Goal: Task Accomplishment & Management: Use online tool/utility

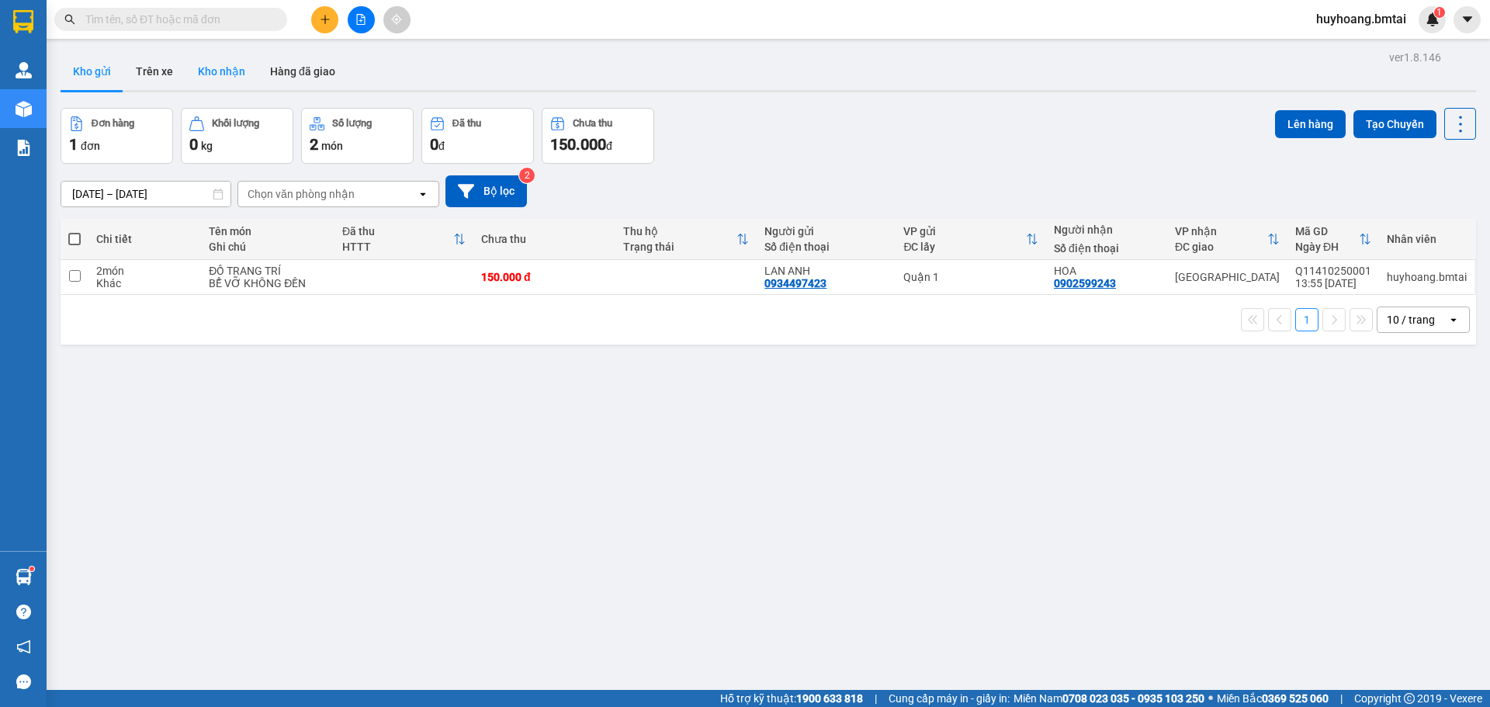
click at [211, 62] on button "Kho nhận" at bounding box center [221, 71] width 72 height 37
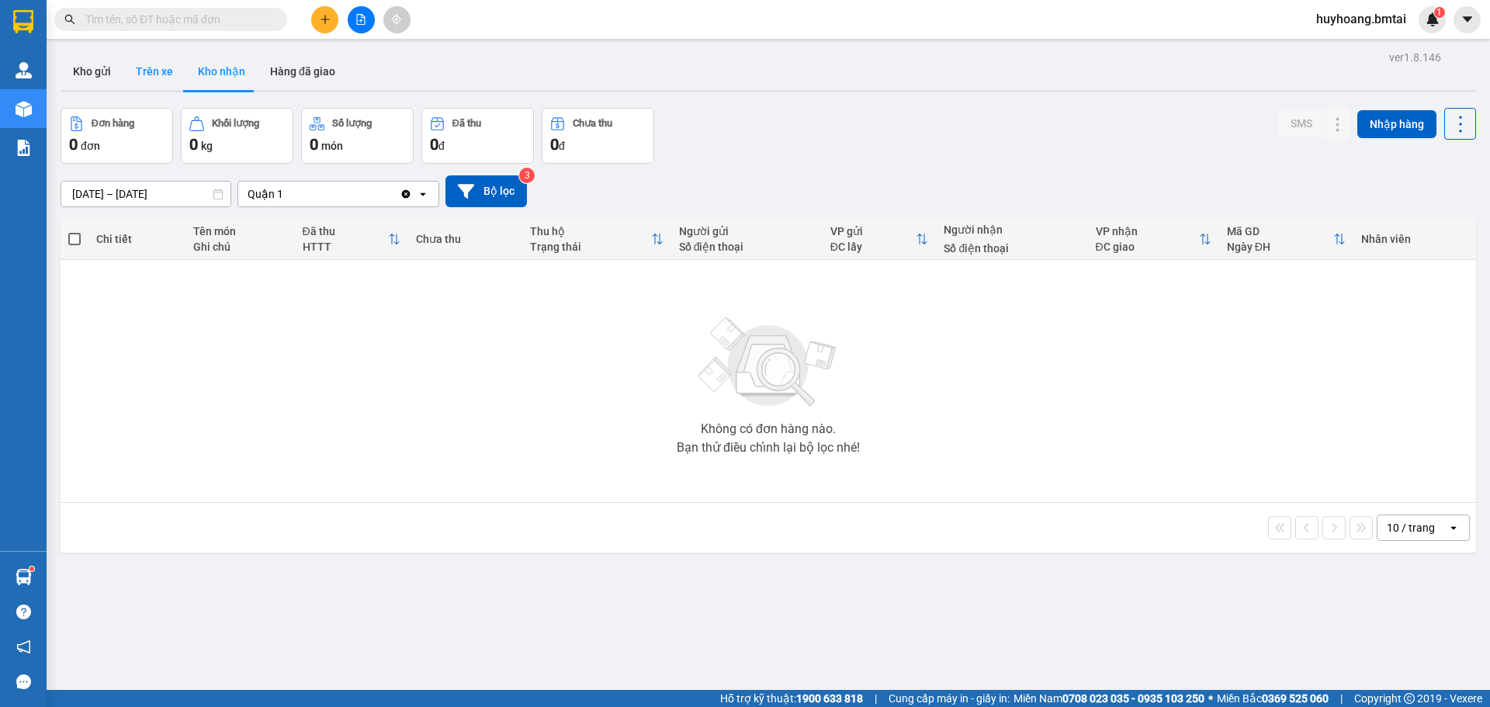
click at [146, 54] on button "Trên xe" at bounding box center [154, 71] width 62 height 37
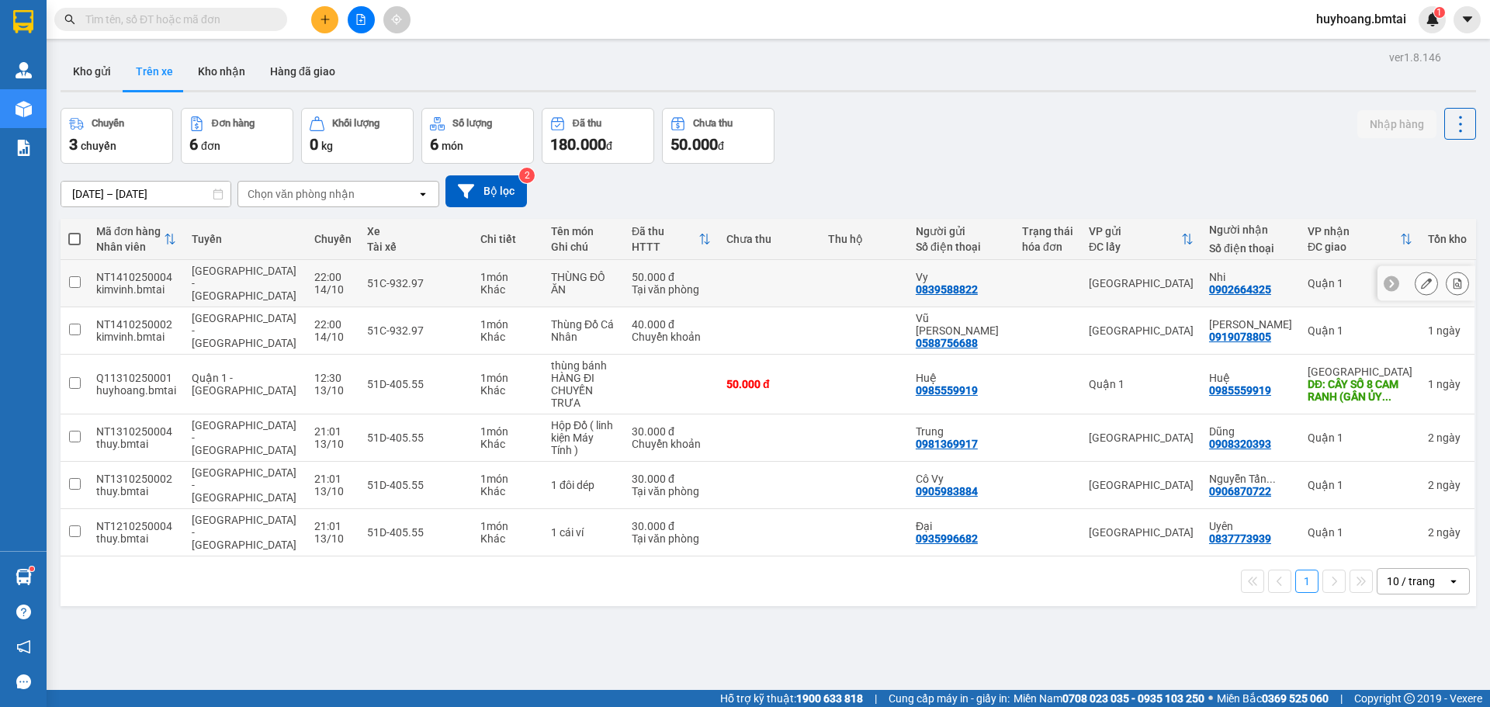
click at [1081, 264] on td at bounding box center [1047, 283] width 67 height 47
checkbox input "true"
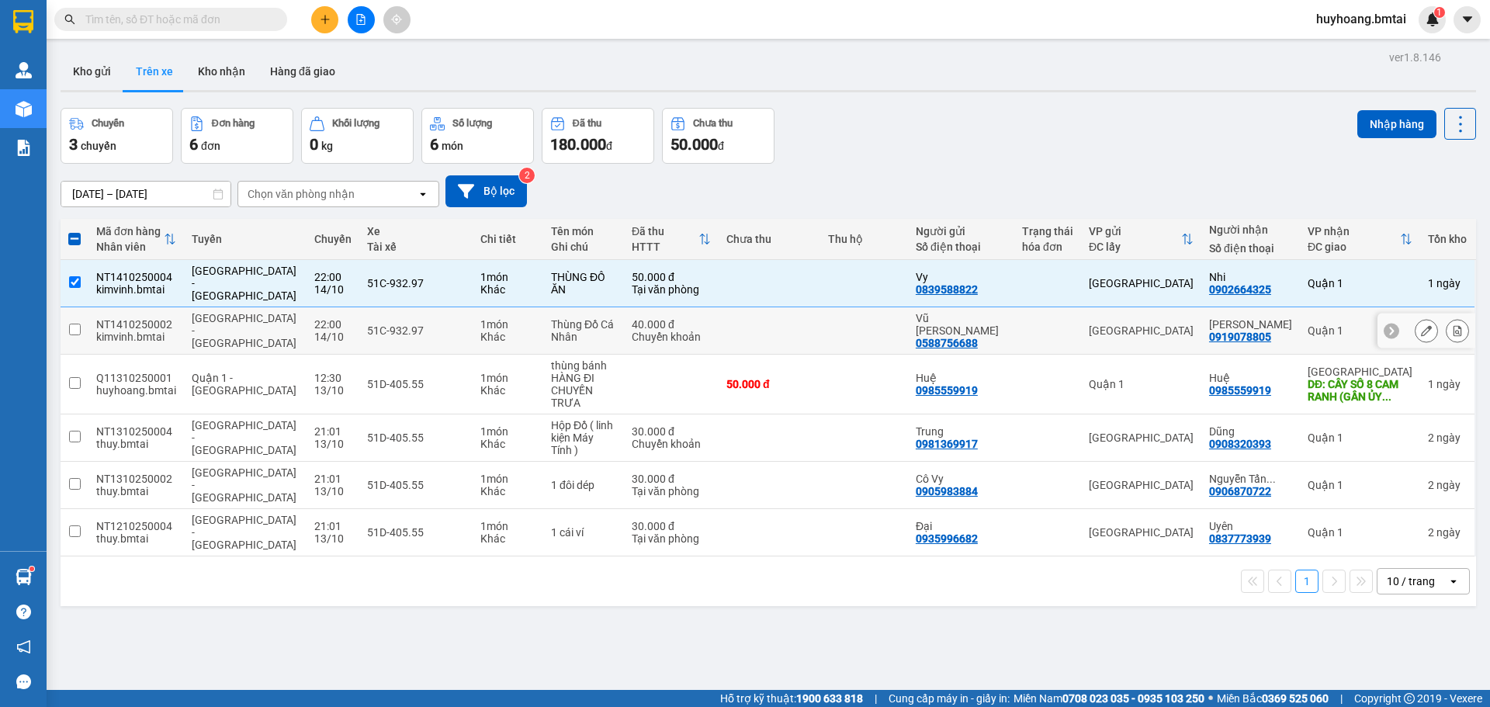
click at [1068, 324] on div at bounding box center [1047, 330] width 51 height 12
checkbox input "true"
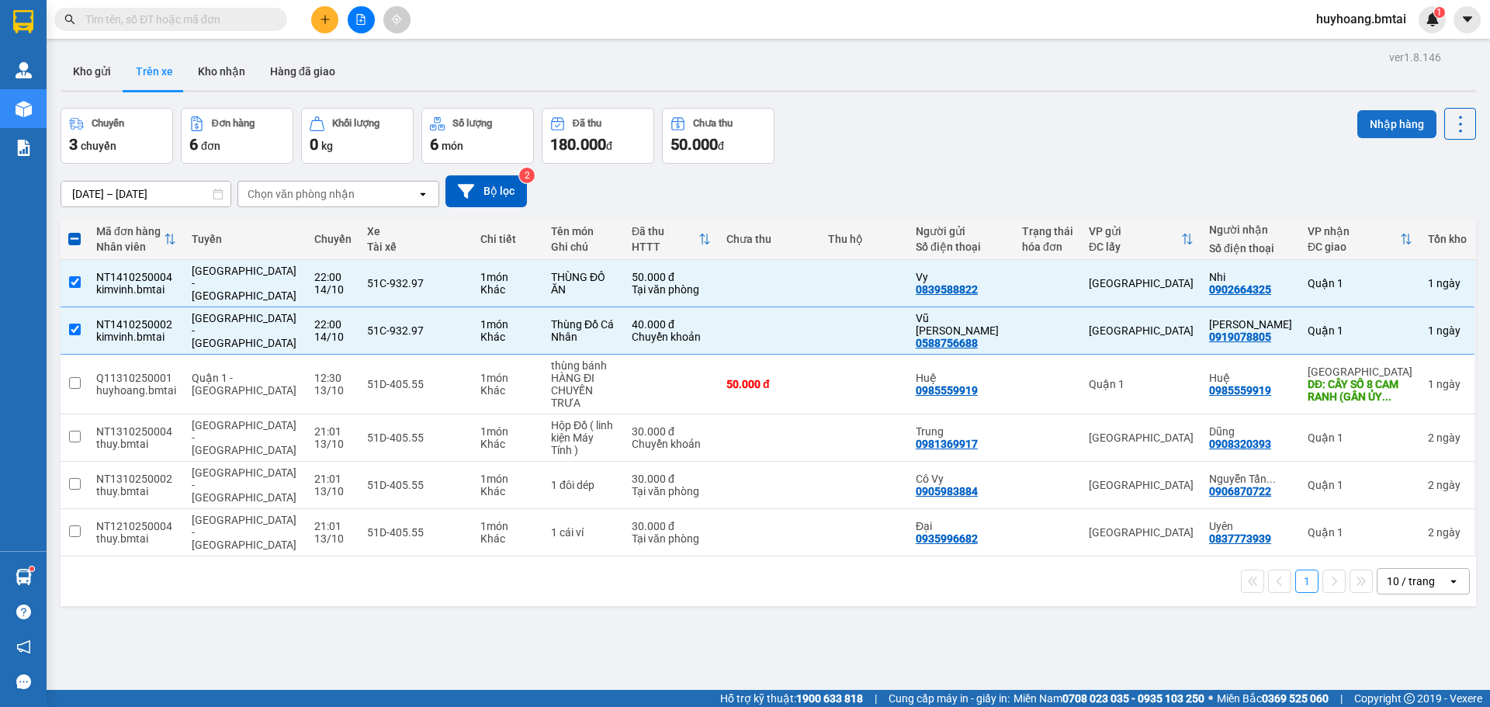
click at [1379, 116] on button "Nhập hàng" at bounding box center [1396, 124] width 79 height 28
checkbox input "false"
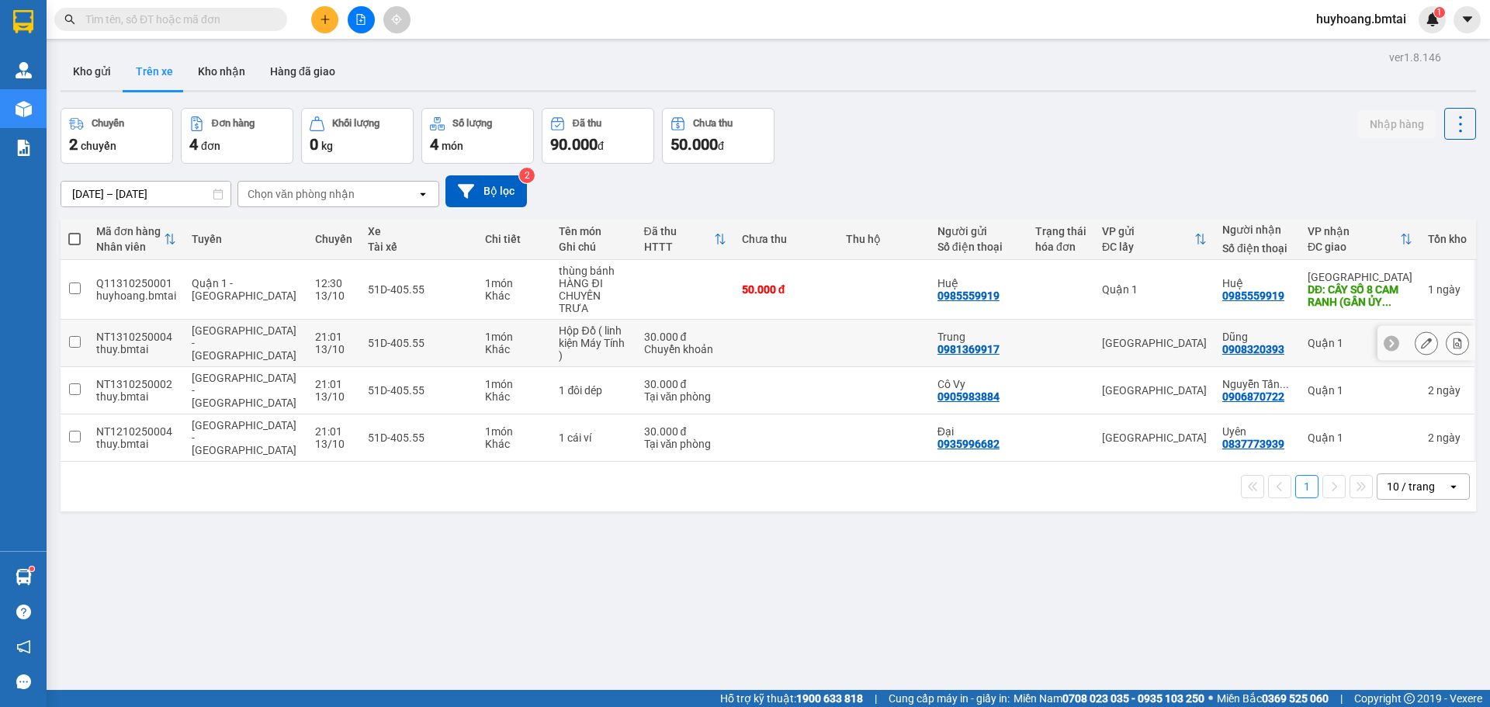
click at [1064, 320] on td at bounding box center [1060, 343] width 67 height 47
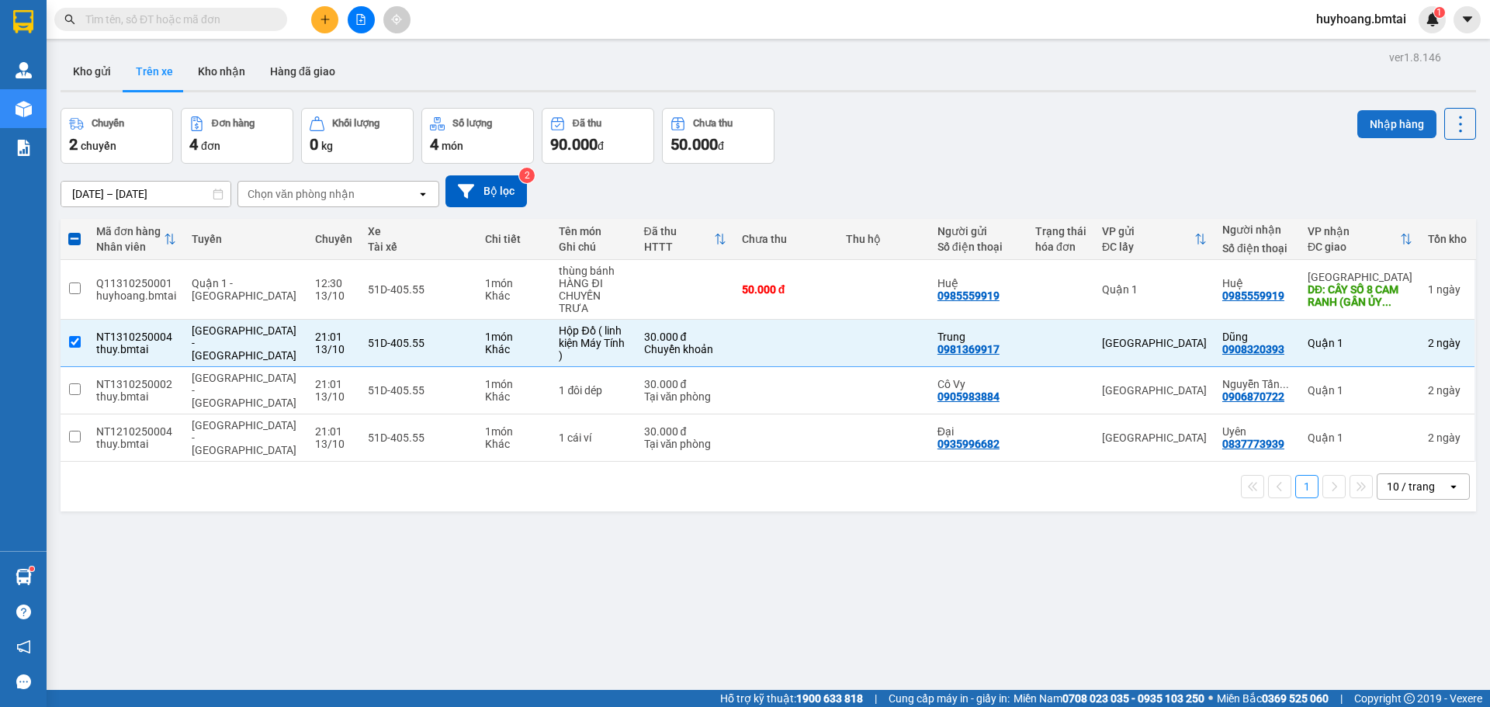
click at [1382, 113] on button "Nhập hàng" at bounding box center [1396, 124] width 79 height 28
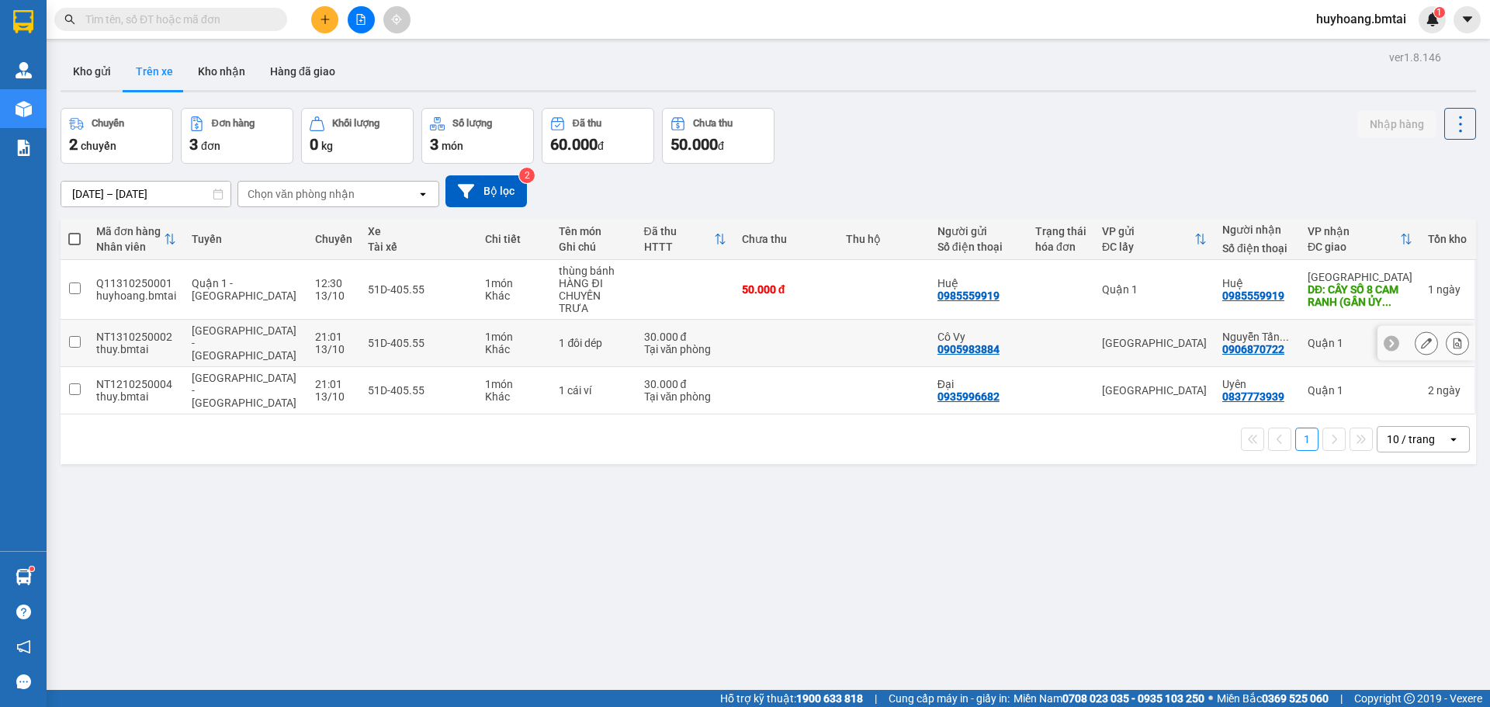
click at [1222, 331] on div "Nguyễn Tấn ..." at bounding box center [1257, 337] width 70 height 12
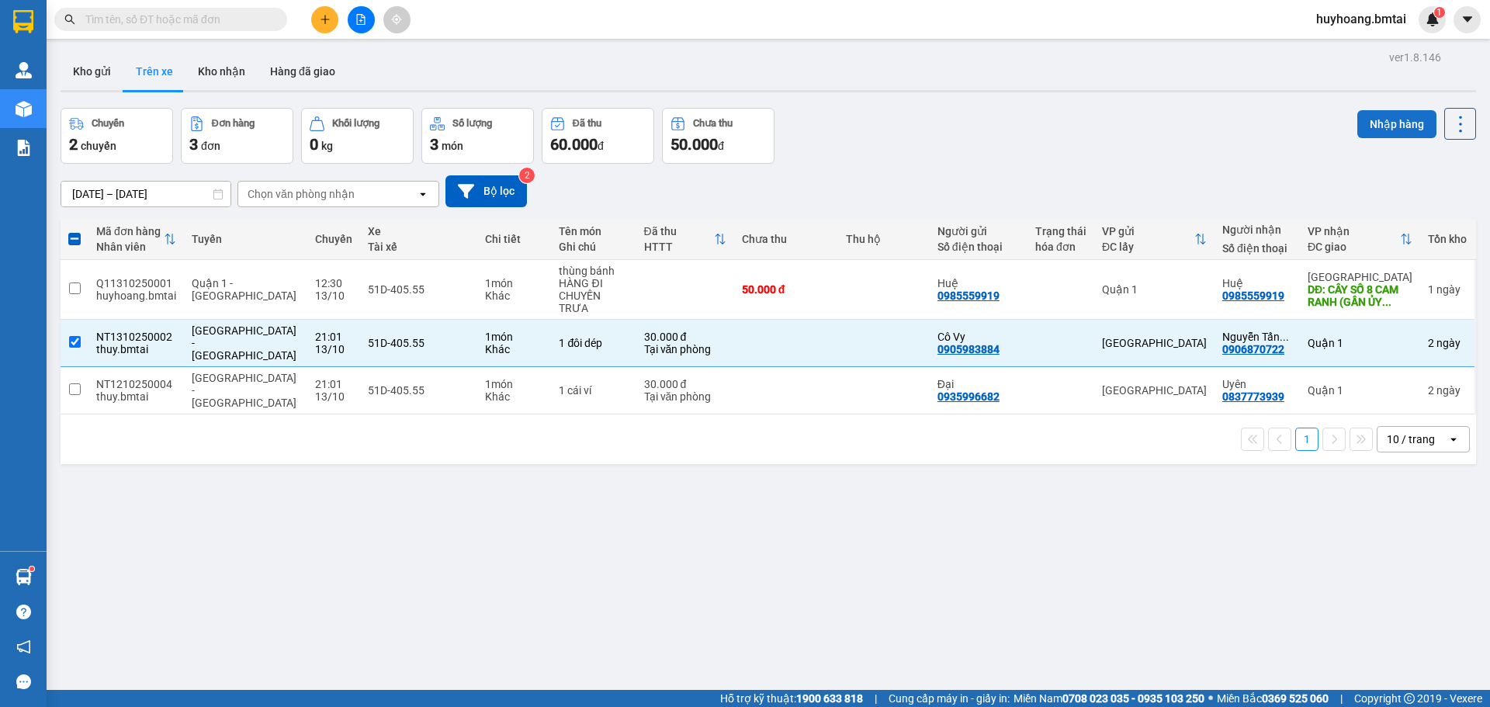
click at [1378, 122] on button "Nhập hàng" at bounding box center [1396, 124] width 79 height 28
checkbox input "false"
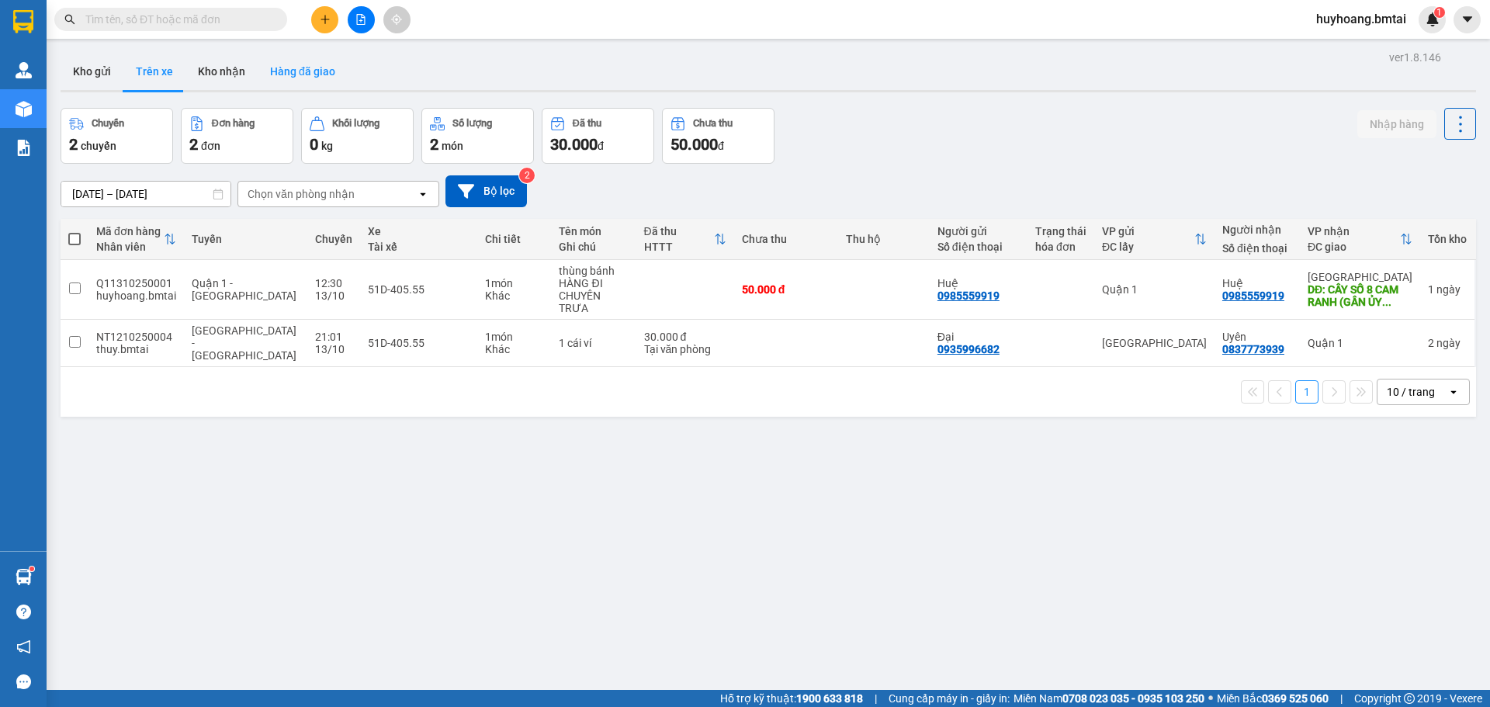
click at [258, 72] on button "Hàng đã giao" at bounding box center [303, 71] width 90 height 37
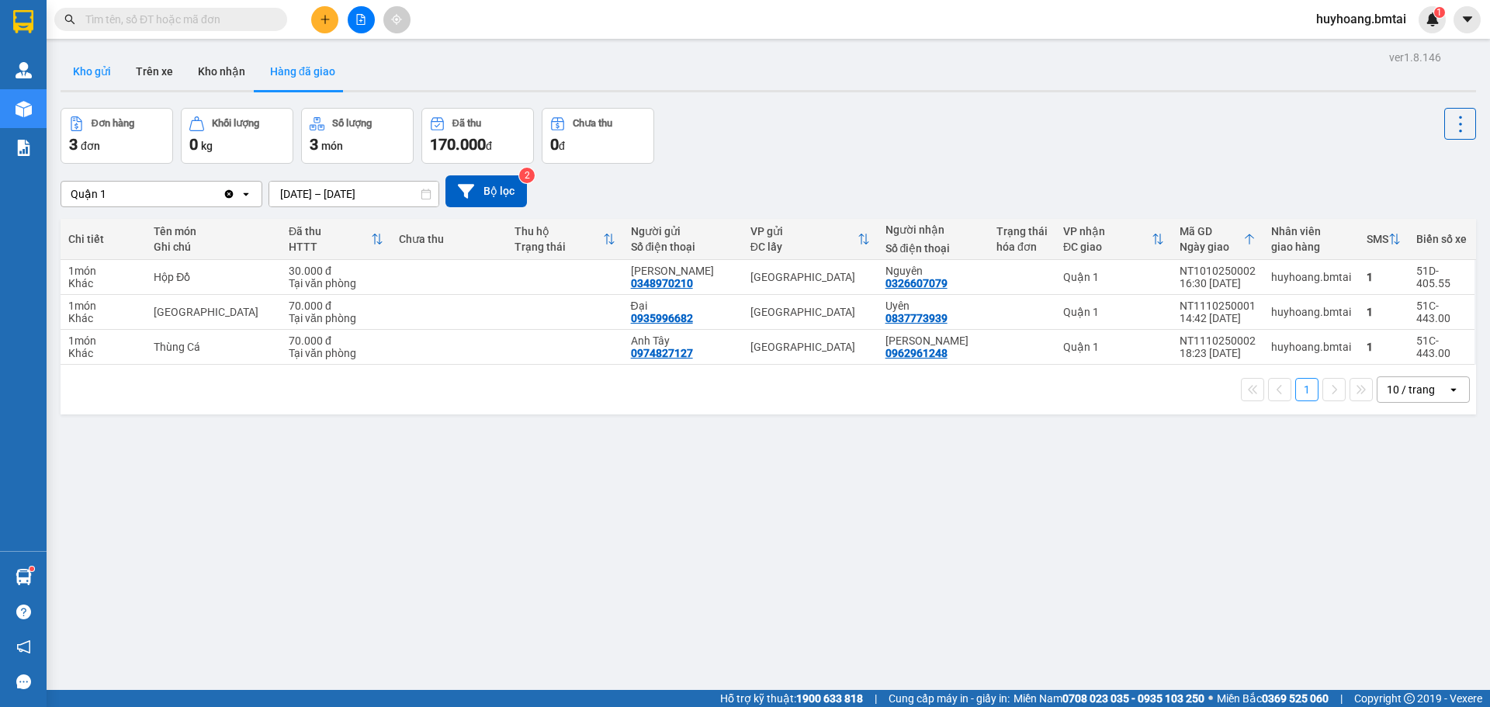
click at [99, 78] on button "Kho gửi" at bounding box center [92, 71] width 63 height 37
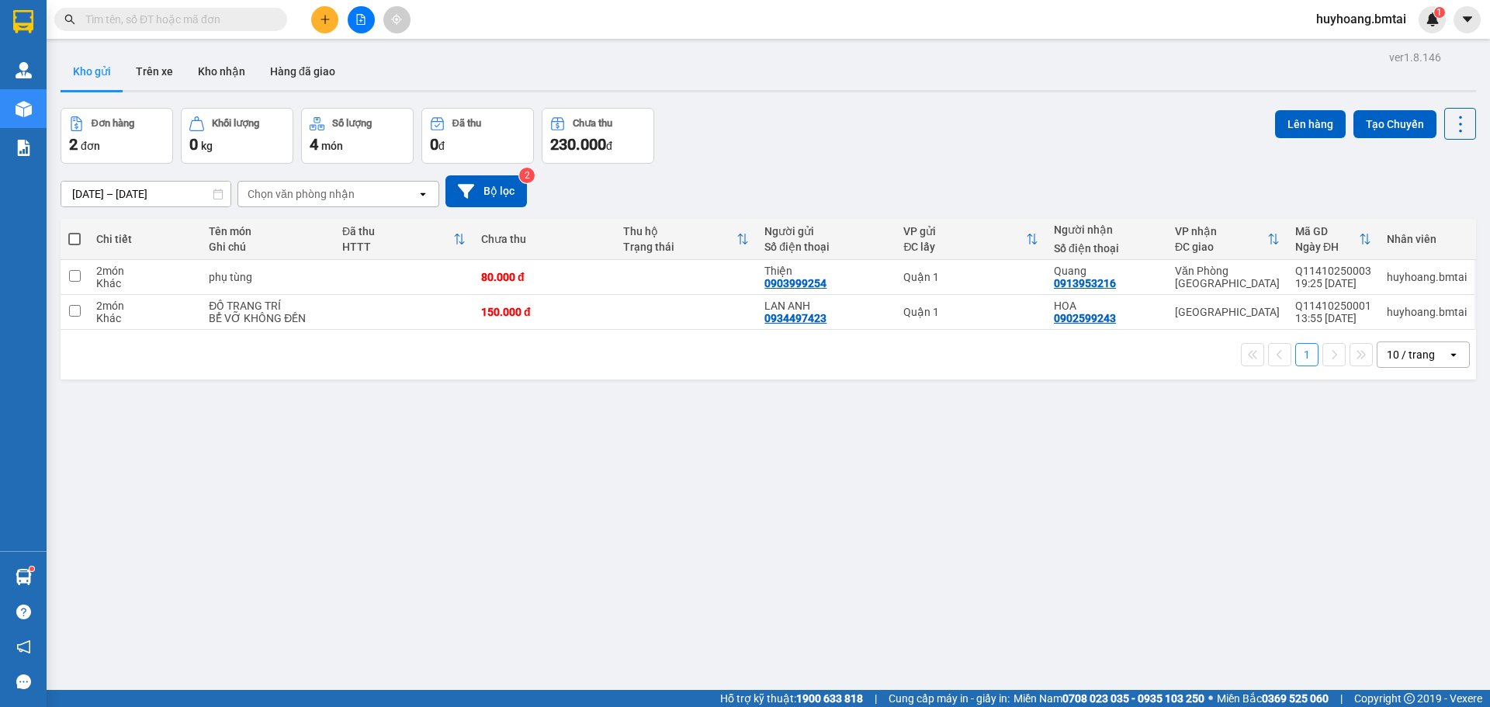
click at [246, 106] on div "ver 1.8.146 Kho gửi Trên xe Kho nhận Hàng đã giao Đơn hàng 2 đơn Khối lượng 0 k…" at bounding box center [768, 400] width 1428 height 707
click at [234, 86] on button "Kho nhận" at bounding box center [221, 71] width 72 height 37
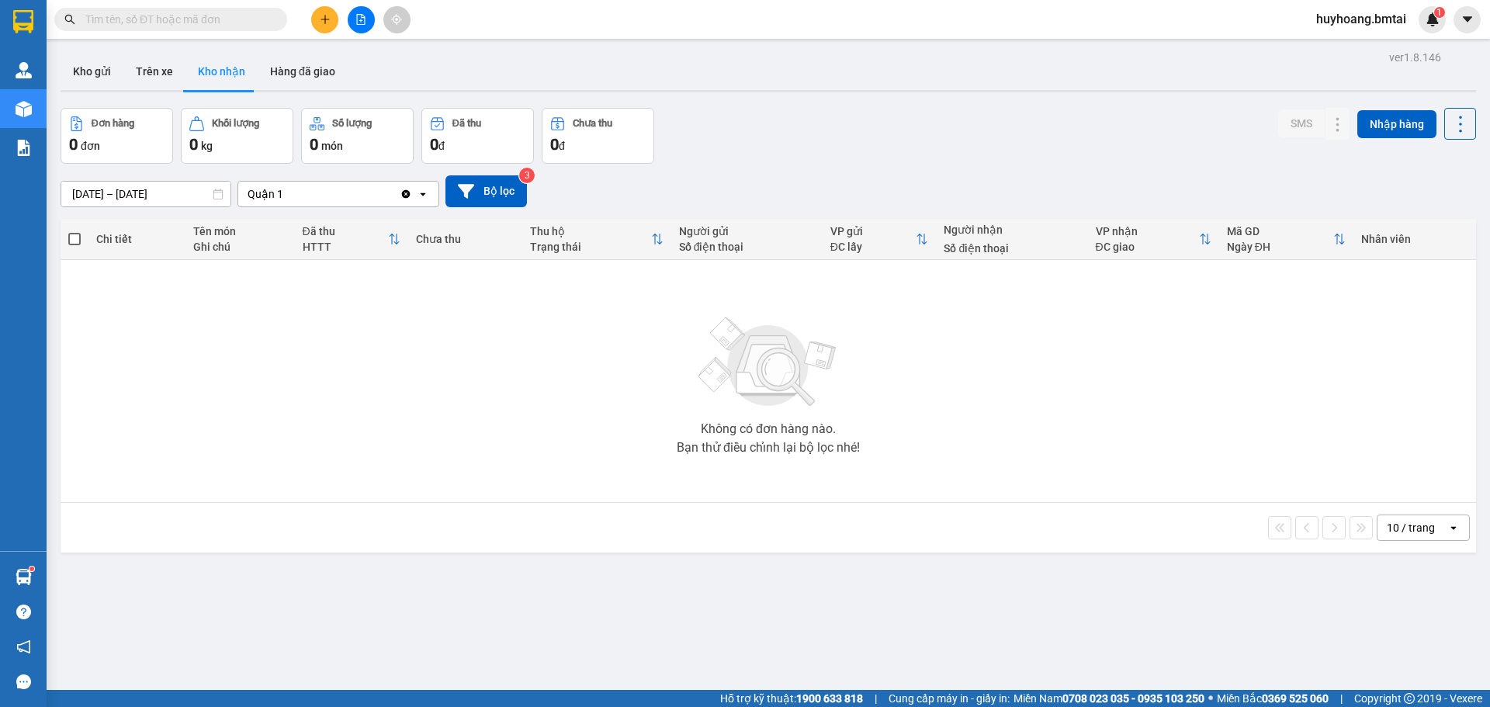
click at [188, 59] on button "Kho nhận" at bounding box center [221, 71] width 72 height 37
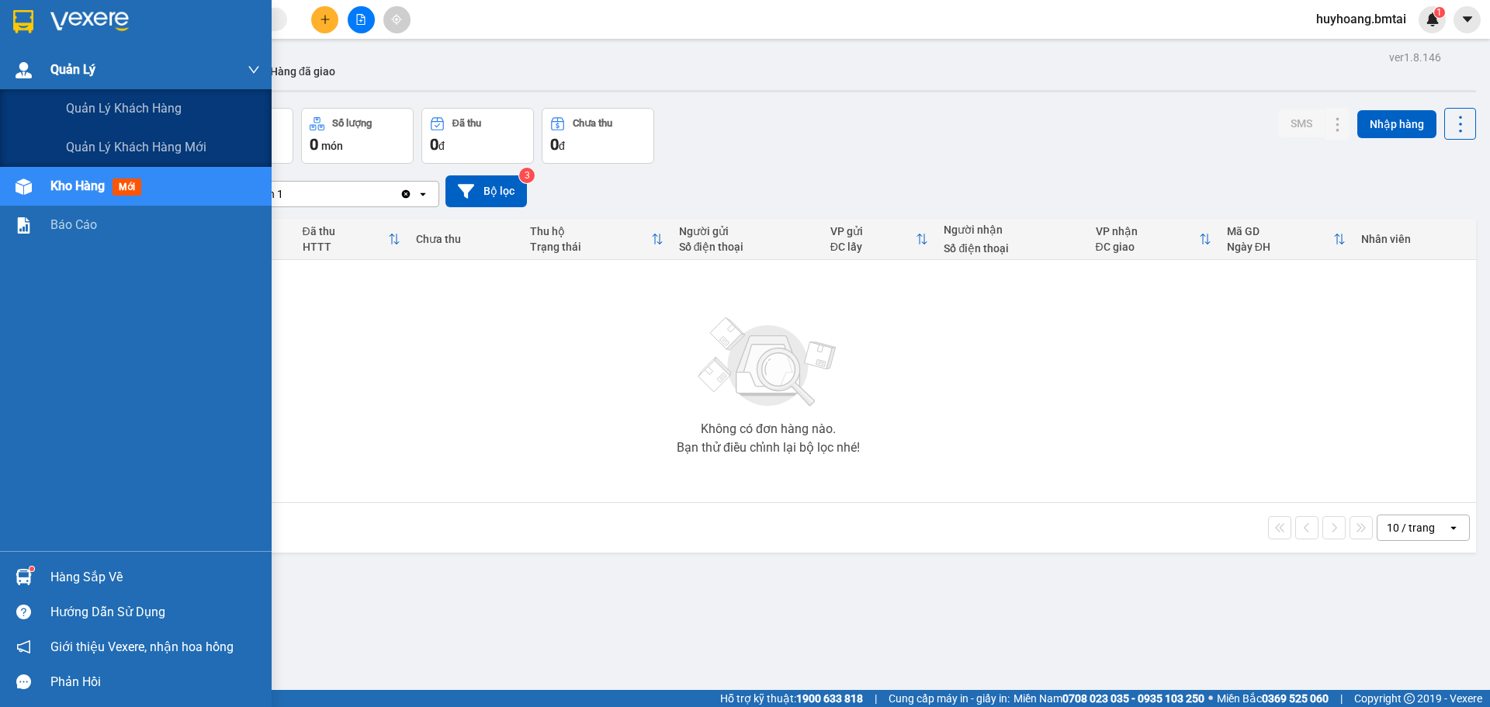
click at [40, 64] on div "Quản Lý" at bounding box center [136, 69] width 272 height 39
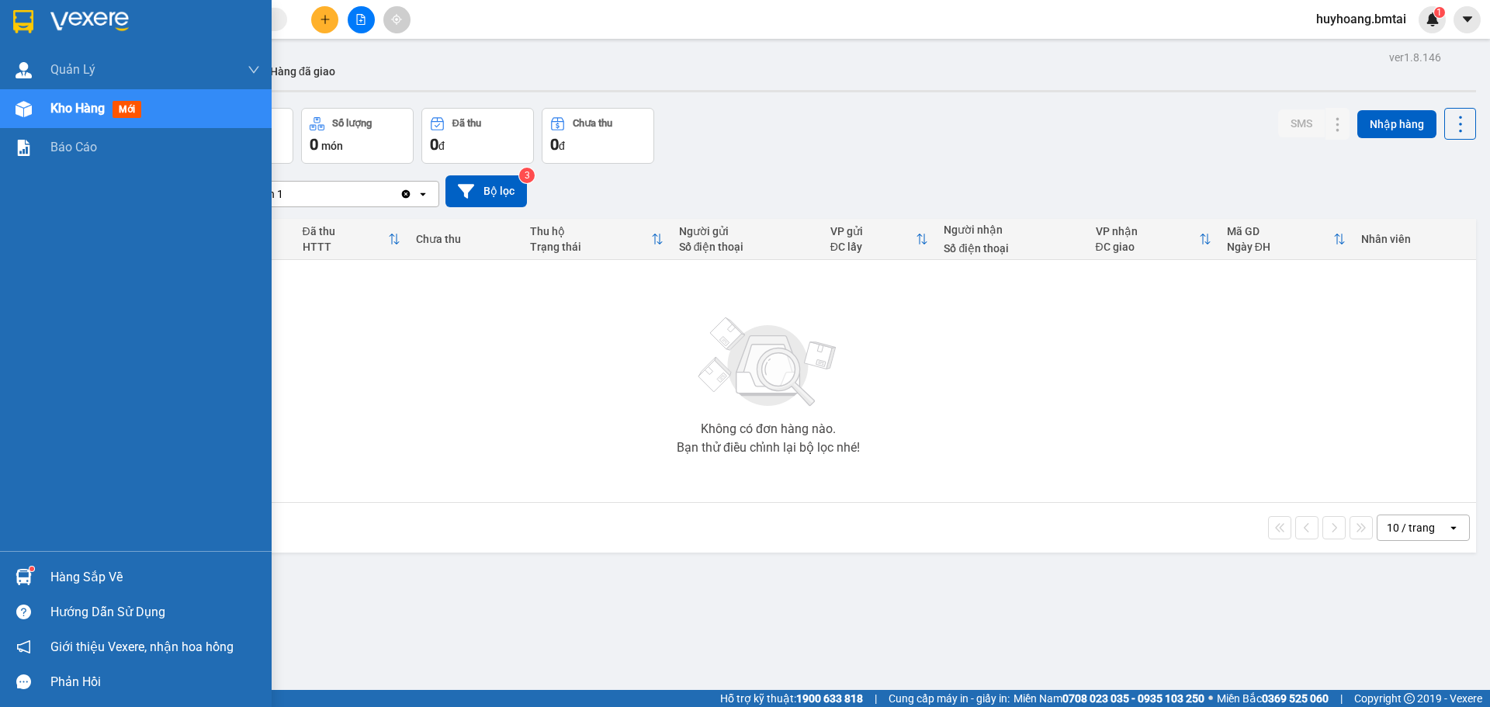
click at [67, 19] on img at bounding box center [89, 21] width 78 height 23
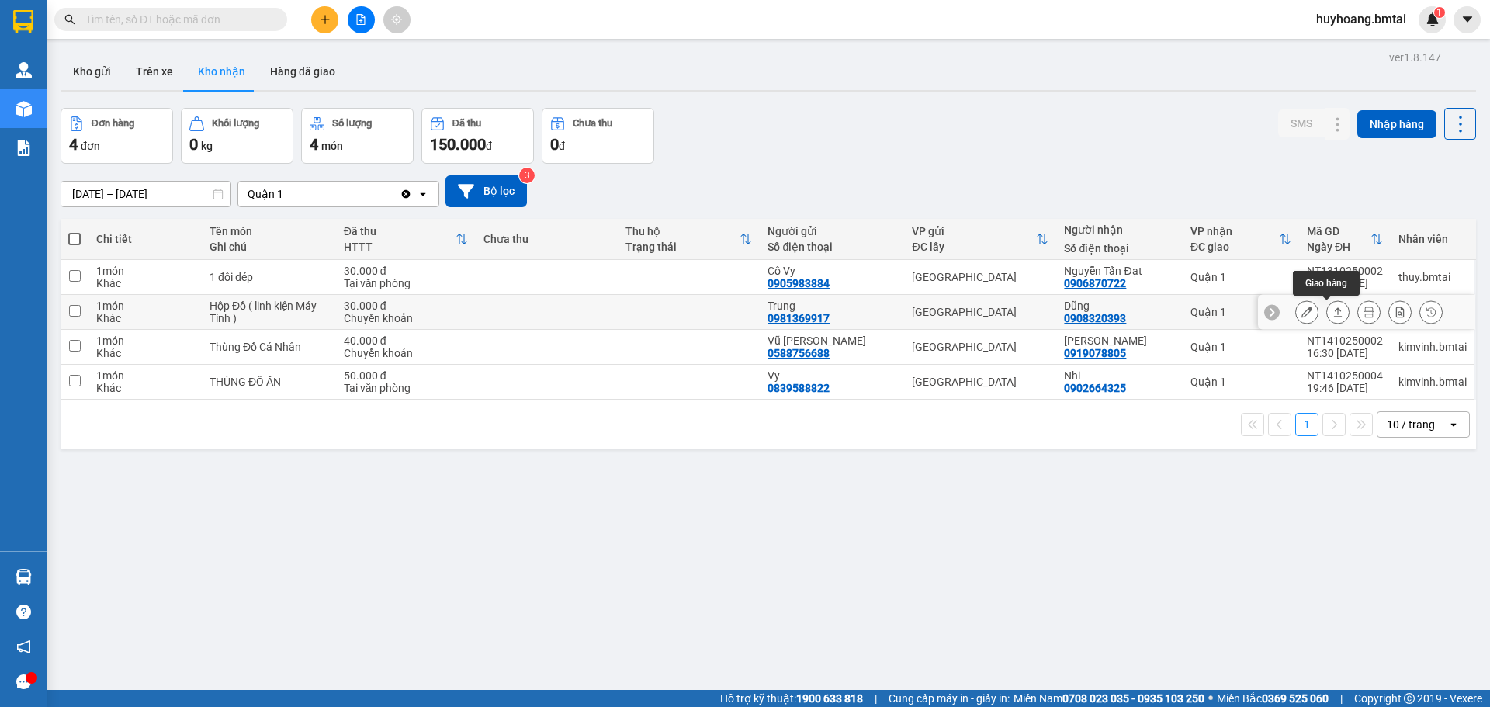
click at [1332, 317] on icon at bounding box center [1337, 311] width 11 height 11
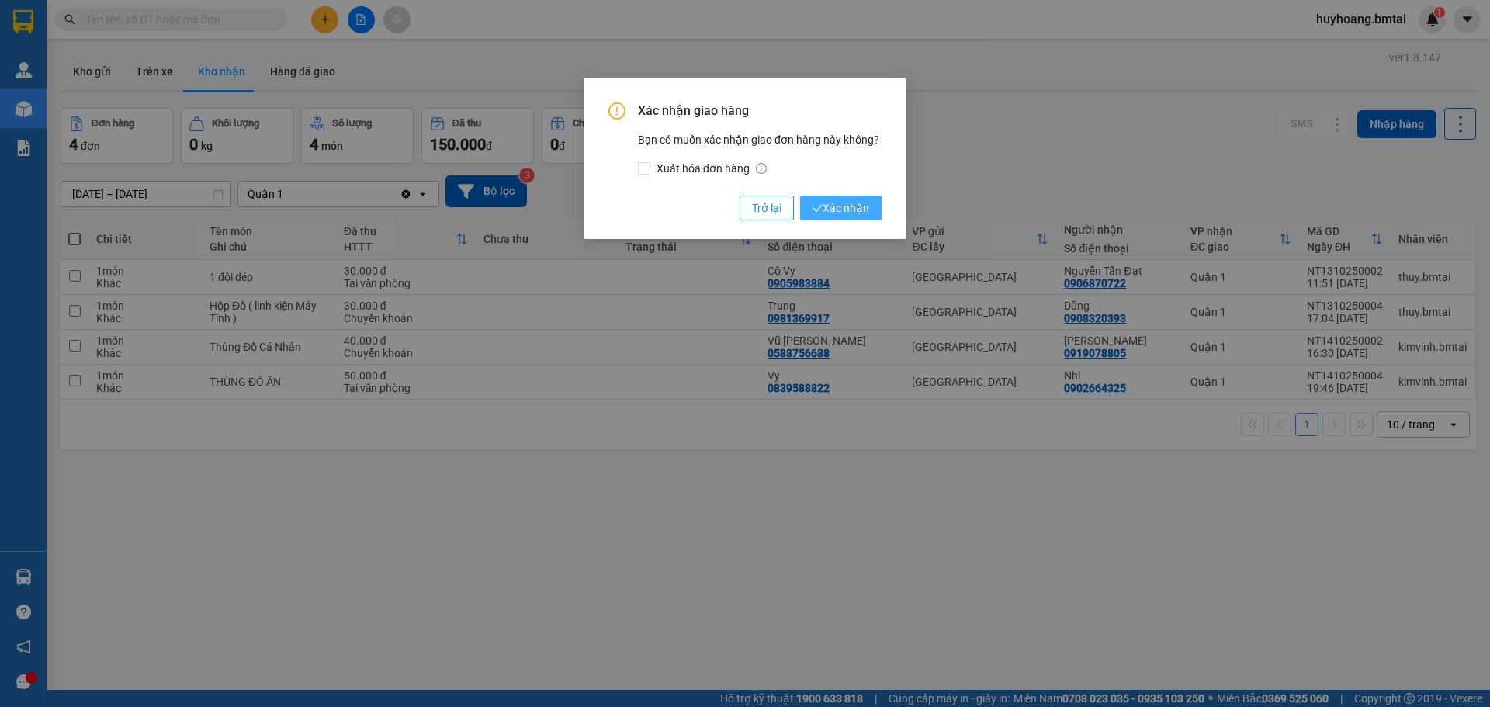
click at [854, 215] on span "Xác nhận" at bounding box center [840, 207] width 57 height 17
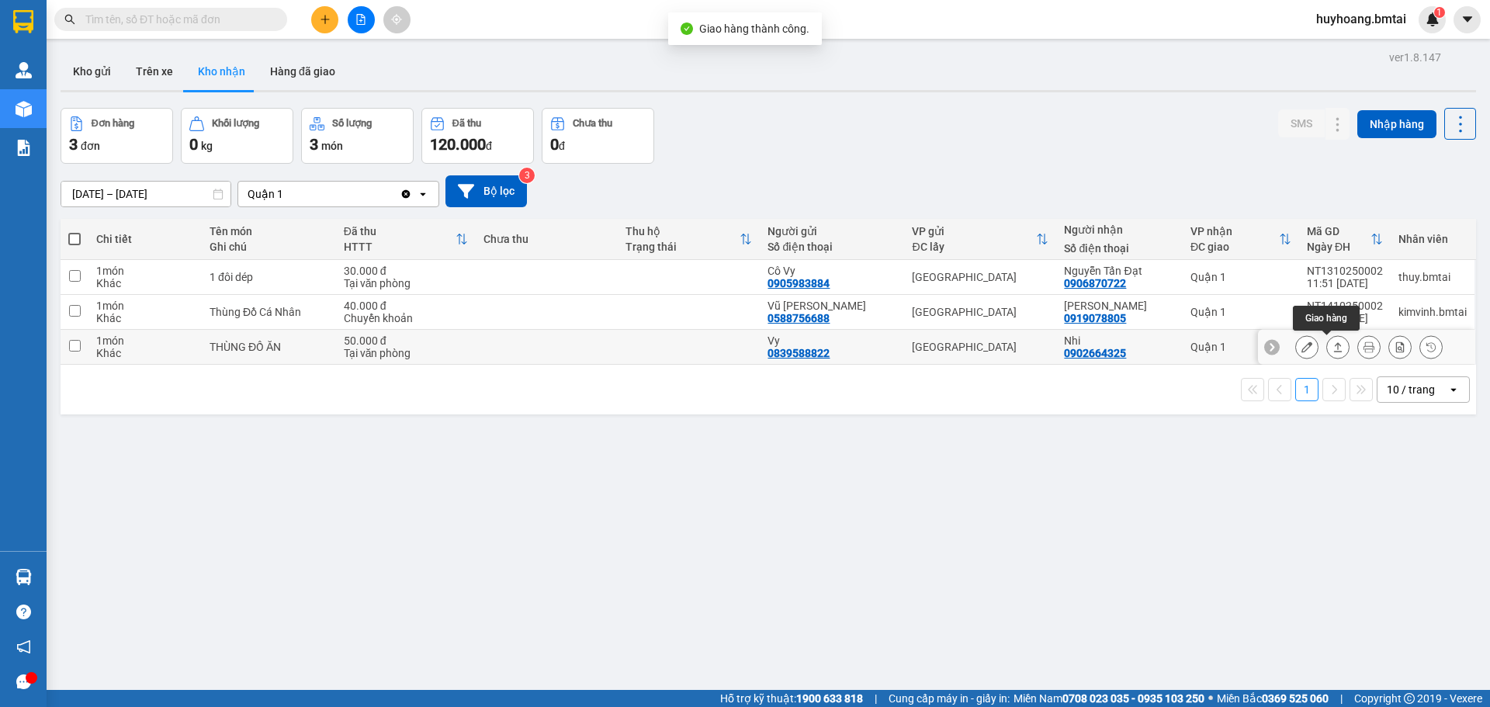
click at [1332, 349] on icon at bounding box center [1337, 346] width 11 height 11
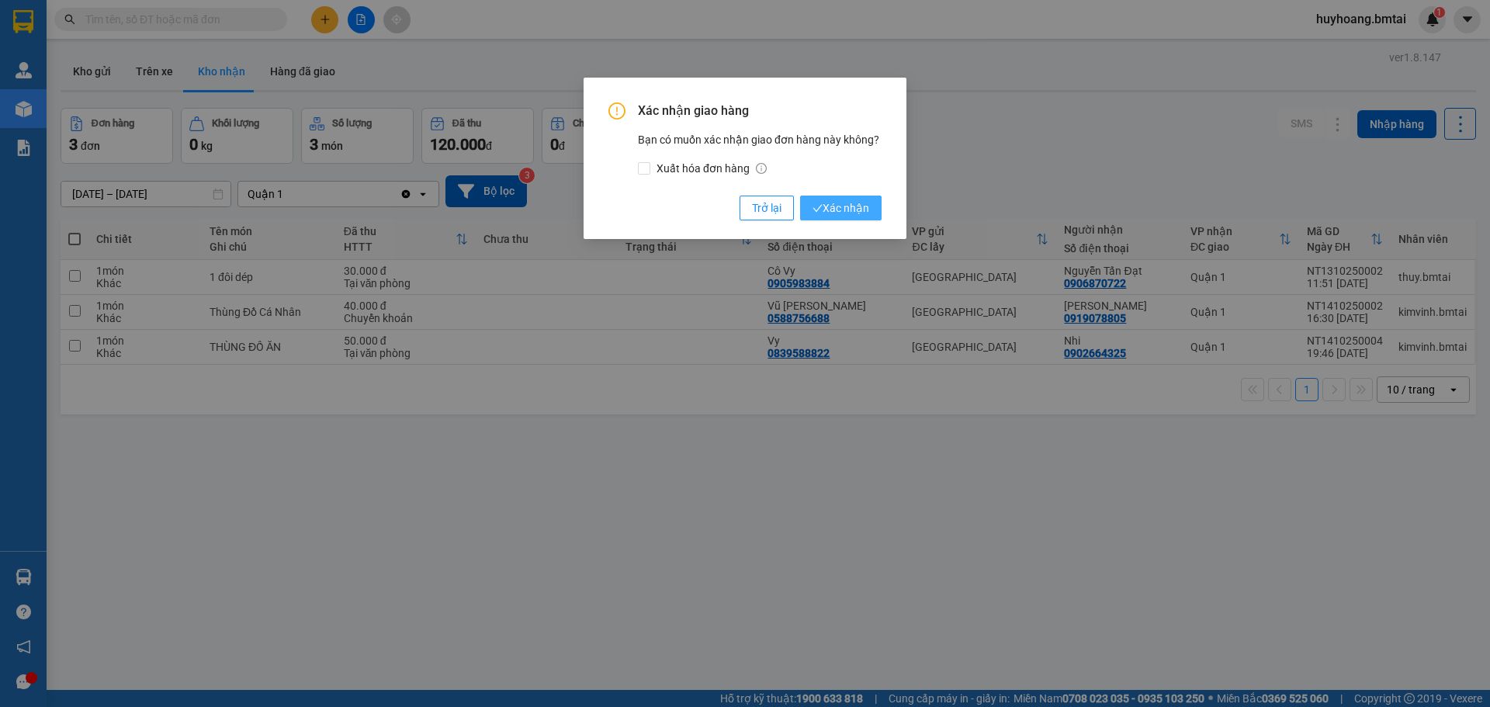
click at [835, 200] on span "Xác nhận" at bounding box center [840, 207] width 57 height 17
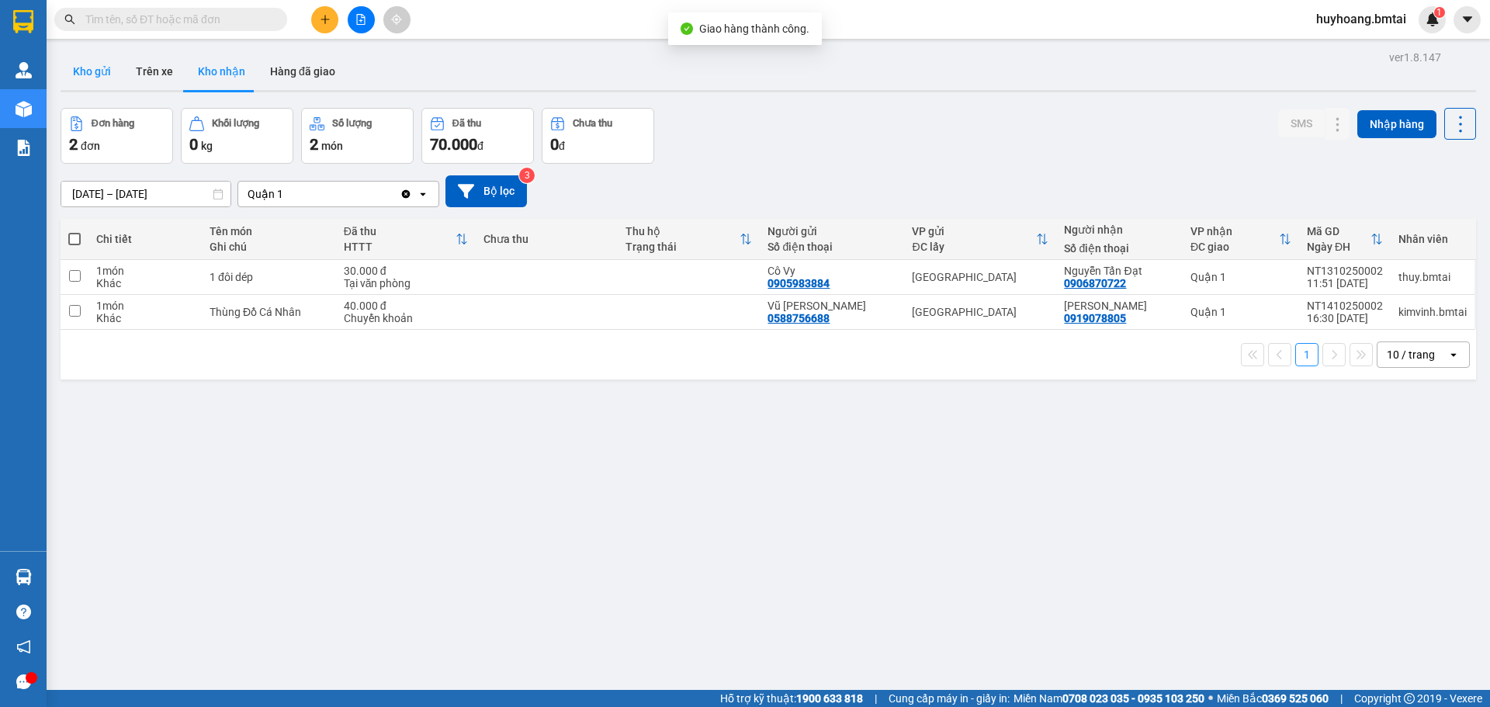
click at [90, 79] on button "Kho gửi" at bounding box center [92, 71] width 63 height 37
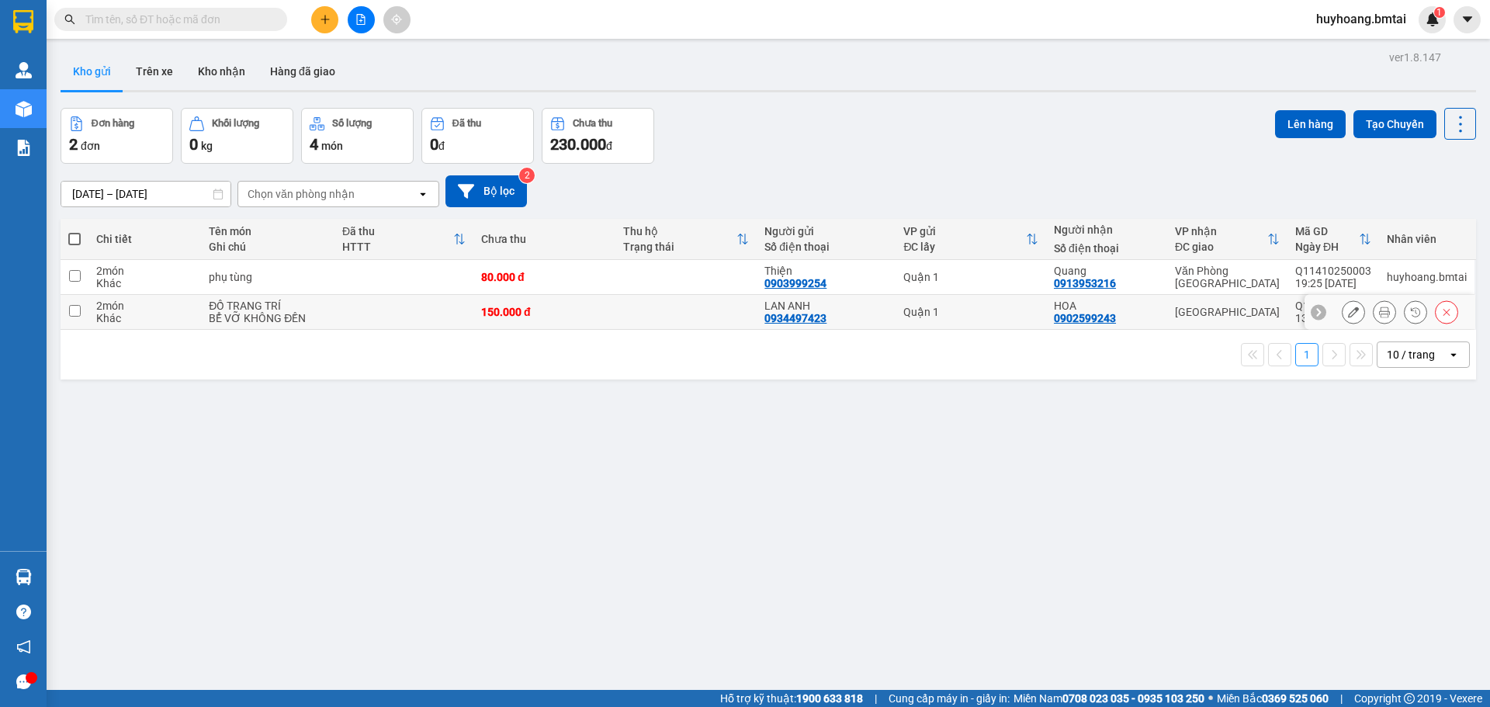
click at [889, 309] on td "LAN ANH 0934497423" at bounding box center [825, 312] width 139 height 35
checkbox input "true"
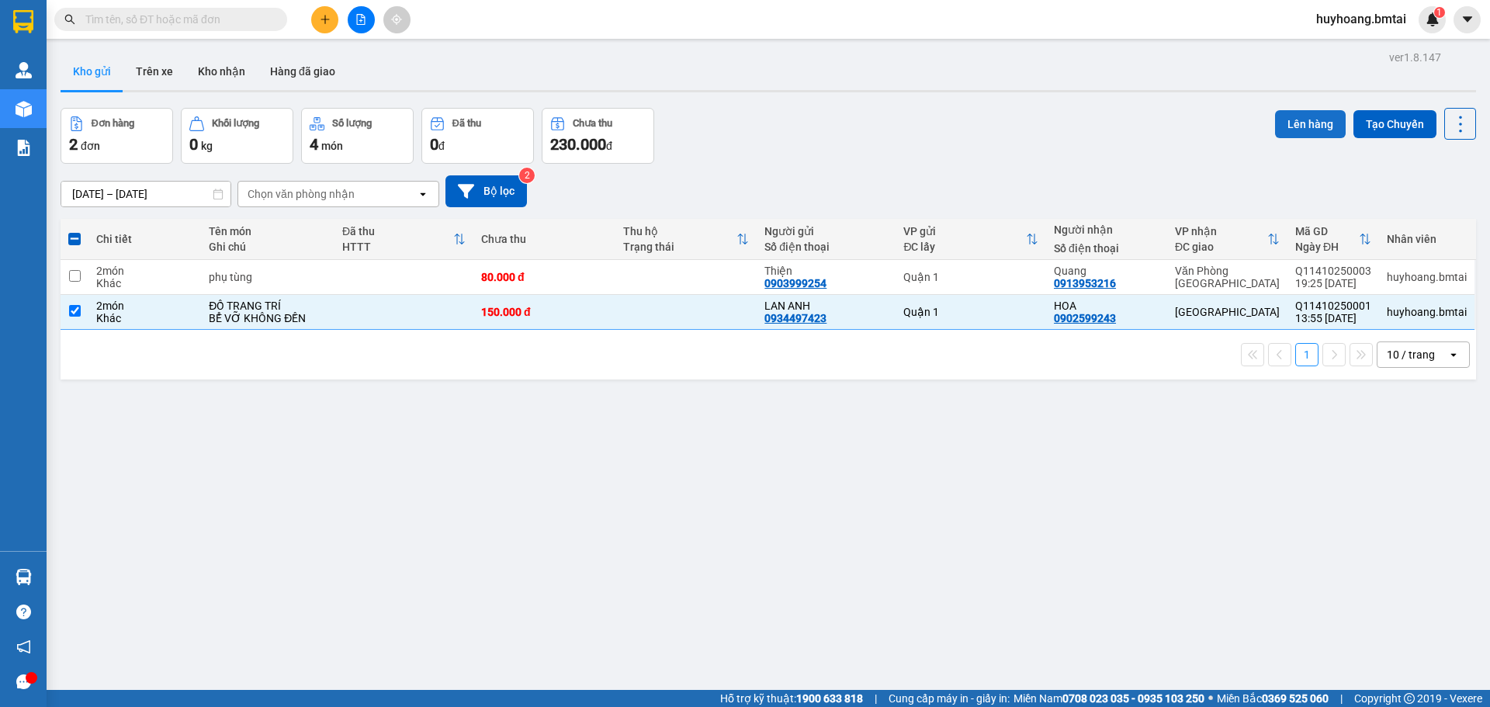
click at [1316, 115] on button "Lên hàng" at bounding box center [1310, 124] width 71 height 28
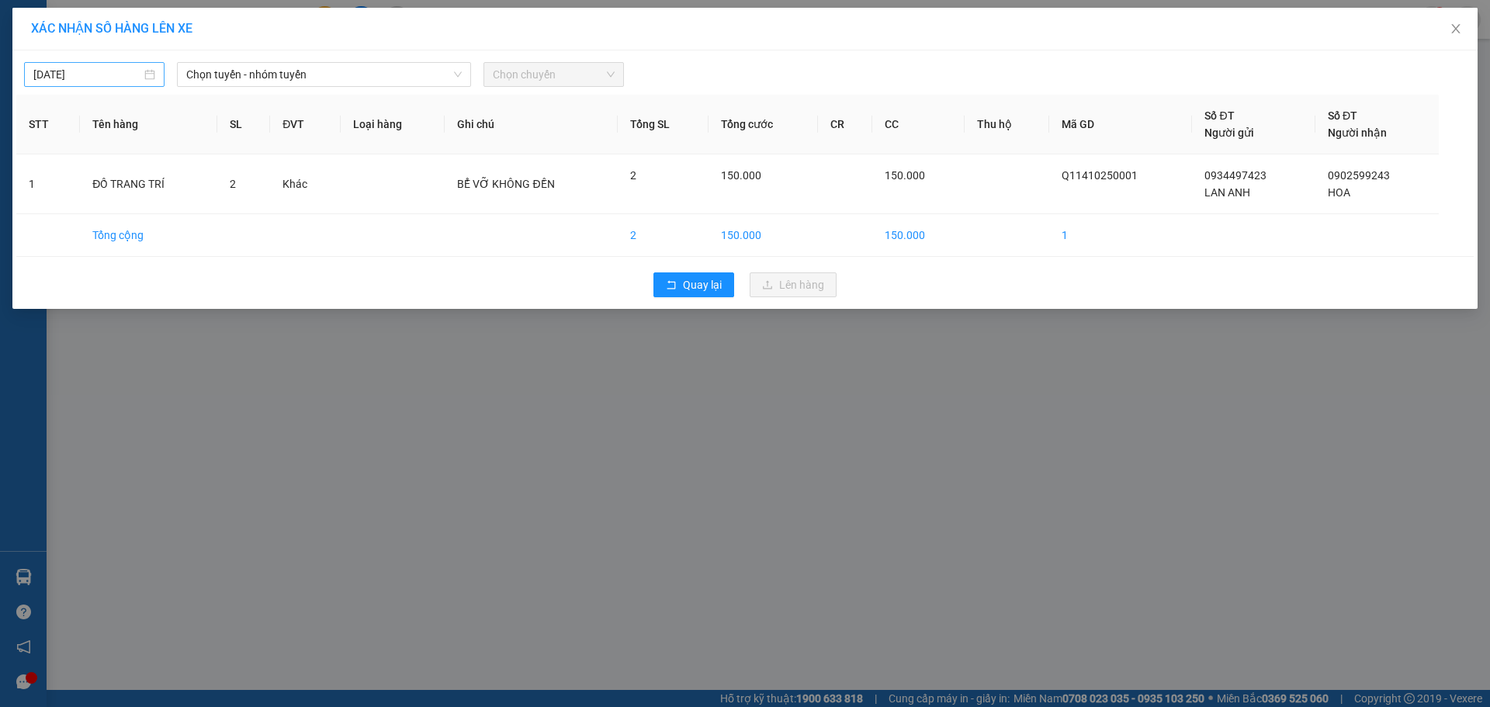
click at [153, 67] on div "15/10/2025" at bounding box center [94, 74] width 122 height 17
click at [114, 212] on td "14" at bounding box center [103, 210] width 28 height 23
type input "14/10/2025"
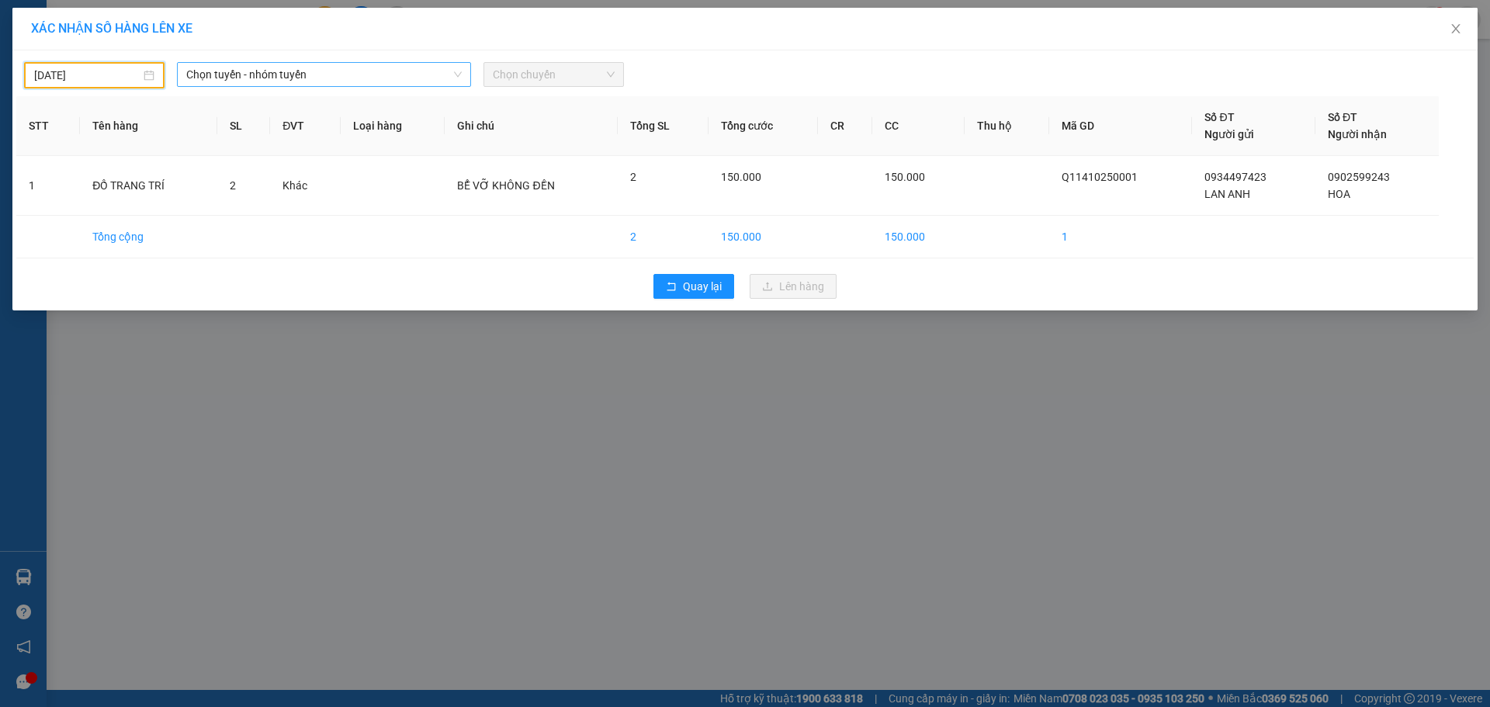
click at [282, 64] on span "Chọn tuyến - nhóm tuyến" at bounding box center [323, 74] width 275 height 23
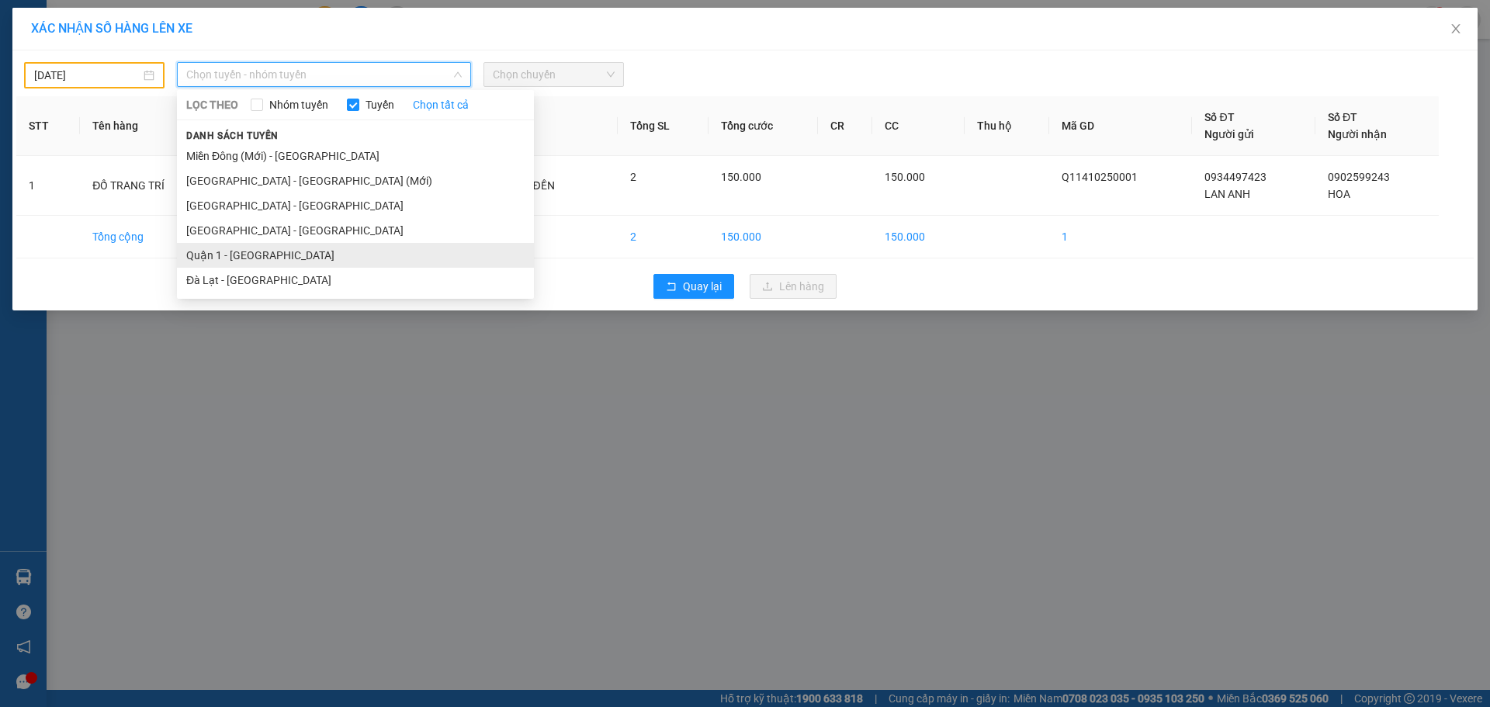
click at [304, 248] on li "Quận 1 - [GEOGRAPHIC_DATA]" at bounding box center [355, 255] width 357 height 25
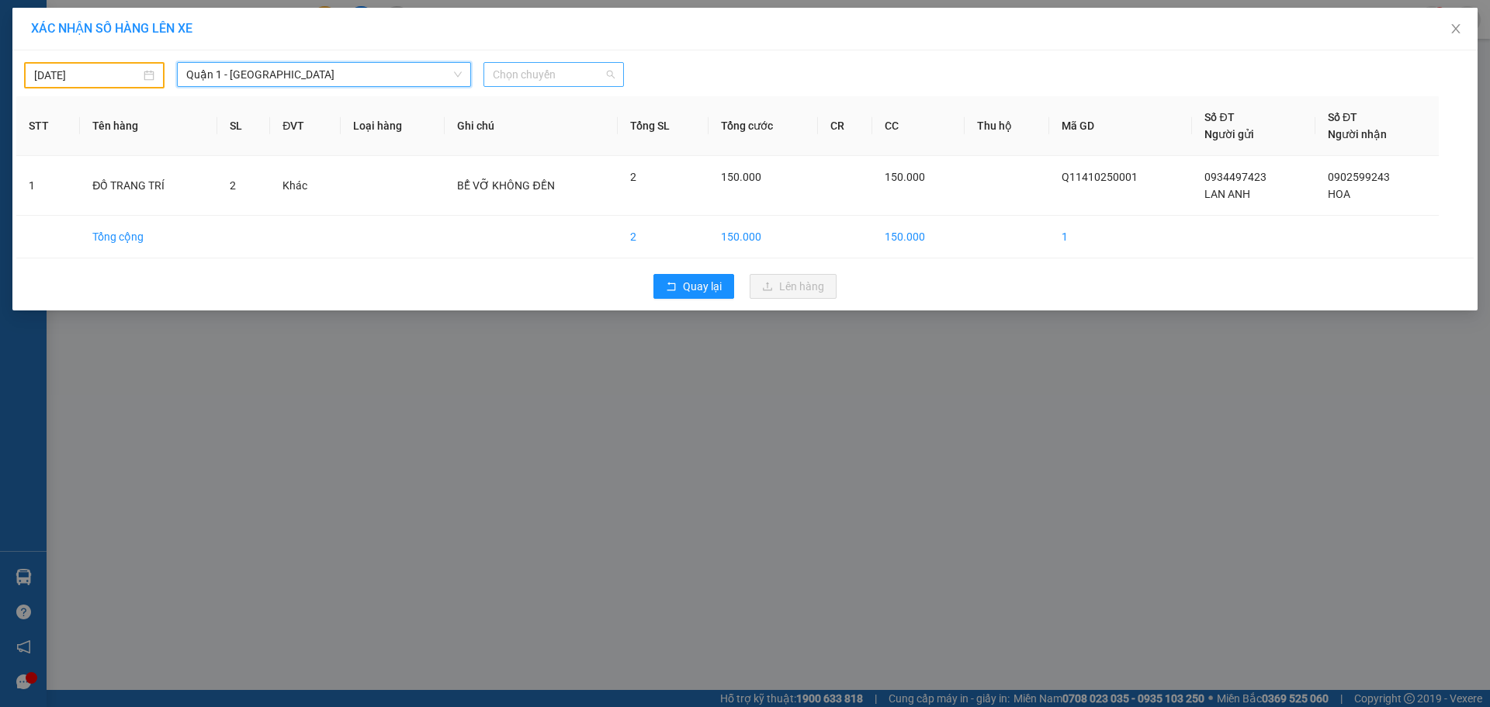
click at [584, 71] on span "Chọn chuyến" at bounding box center [554, 74] width 122 height 23
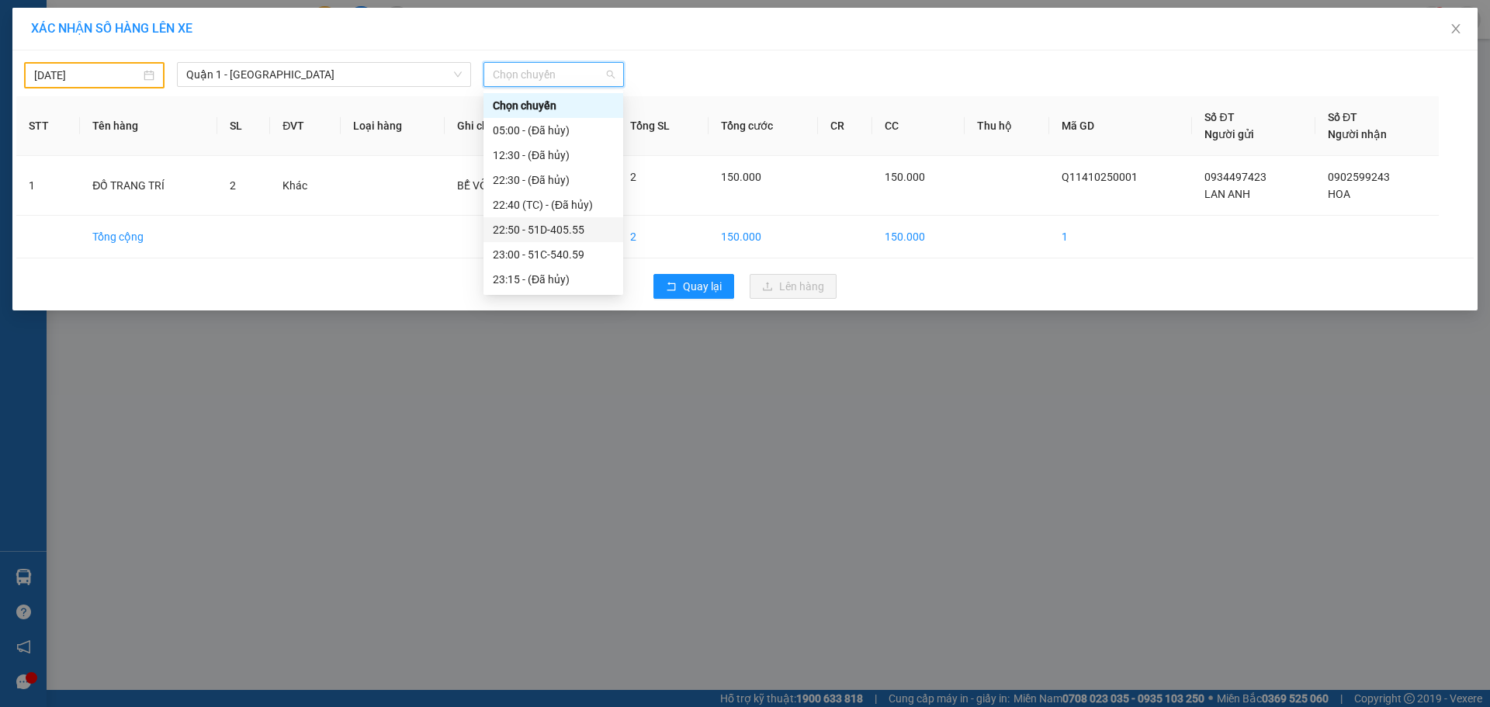
click at [580, 230] on div "22:50 - 51D-405.55" at bounding box center [553, 229] width 121 height 17
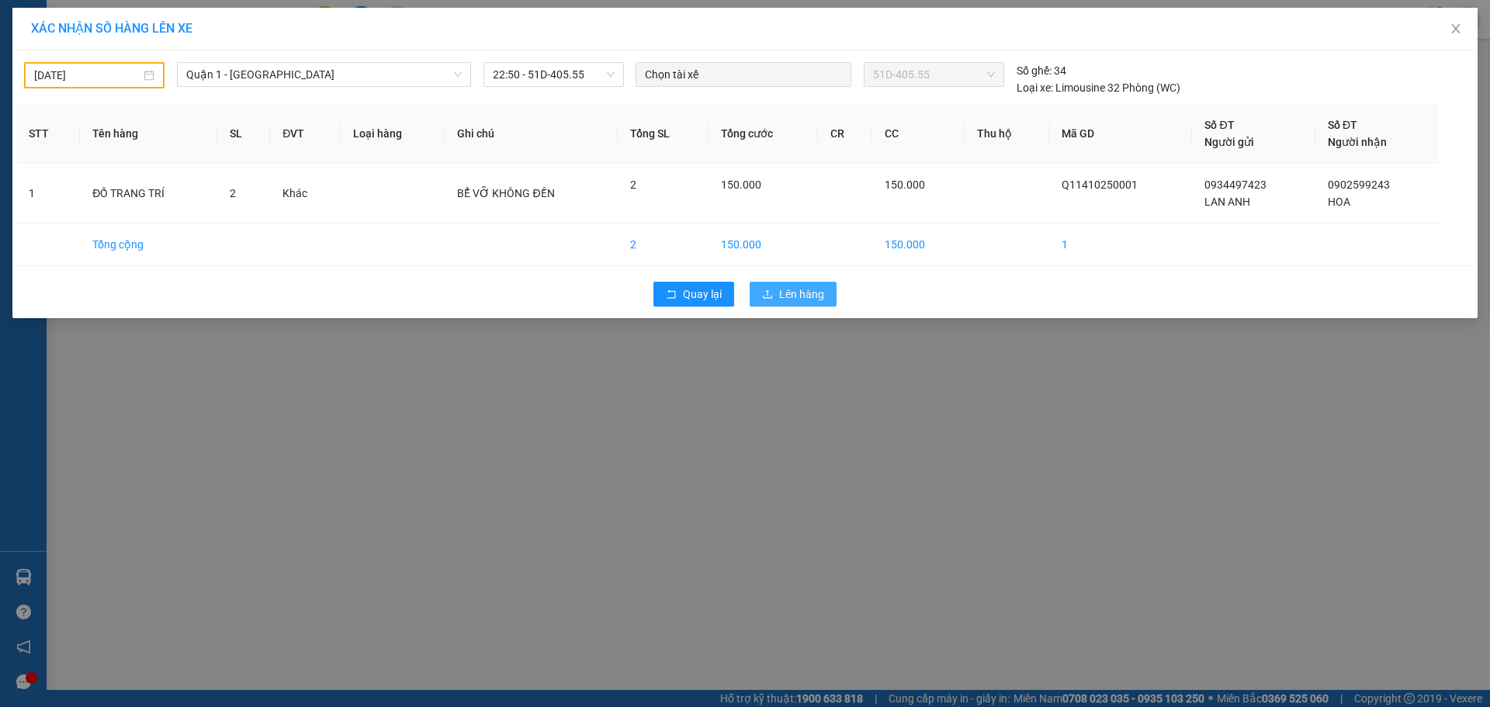
click at [769, 292] on icon "upload" at bounding box center [767, 294] width 11 height 11
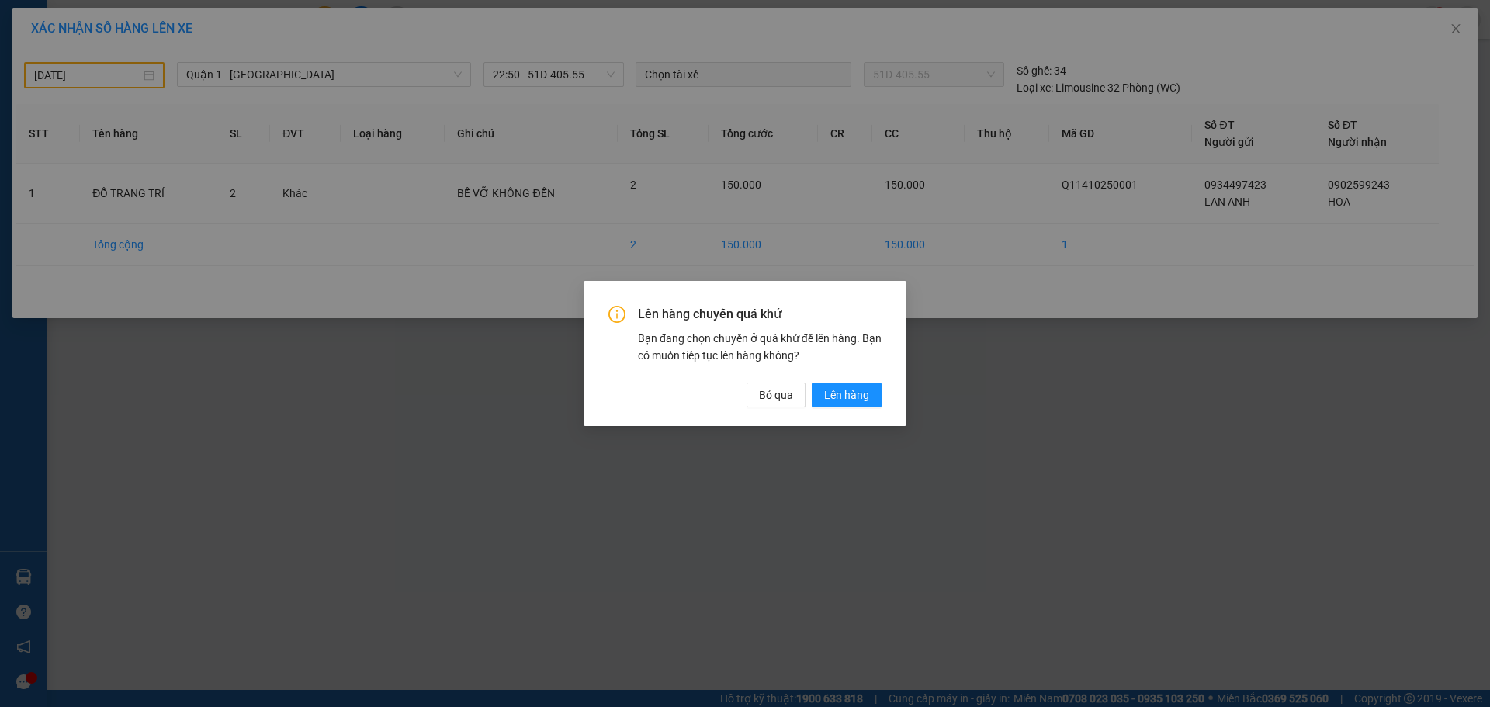
click at [881, 403] on div "Lên hàng chuyến quá khứ Bạn đang chọn chuyến ở quá khứ để lên hàng. Bạn có muốn…" at bounding box center [744, 353] width 323 height 144
click at [876, 401] on button "Lên hàng" at bounding box center [847, 395] width 70 height 25
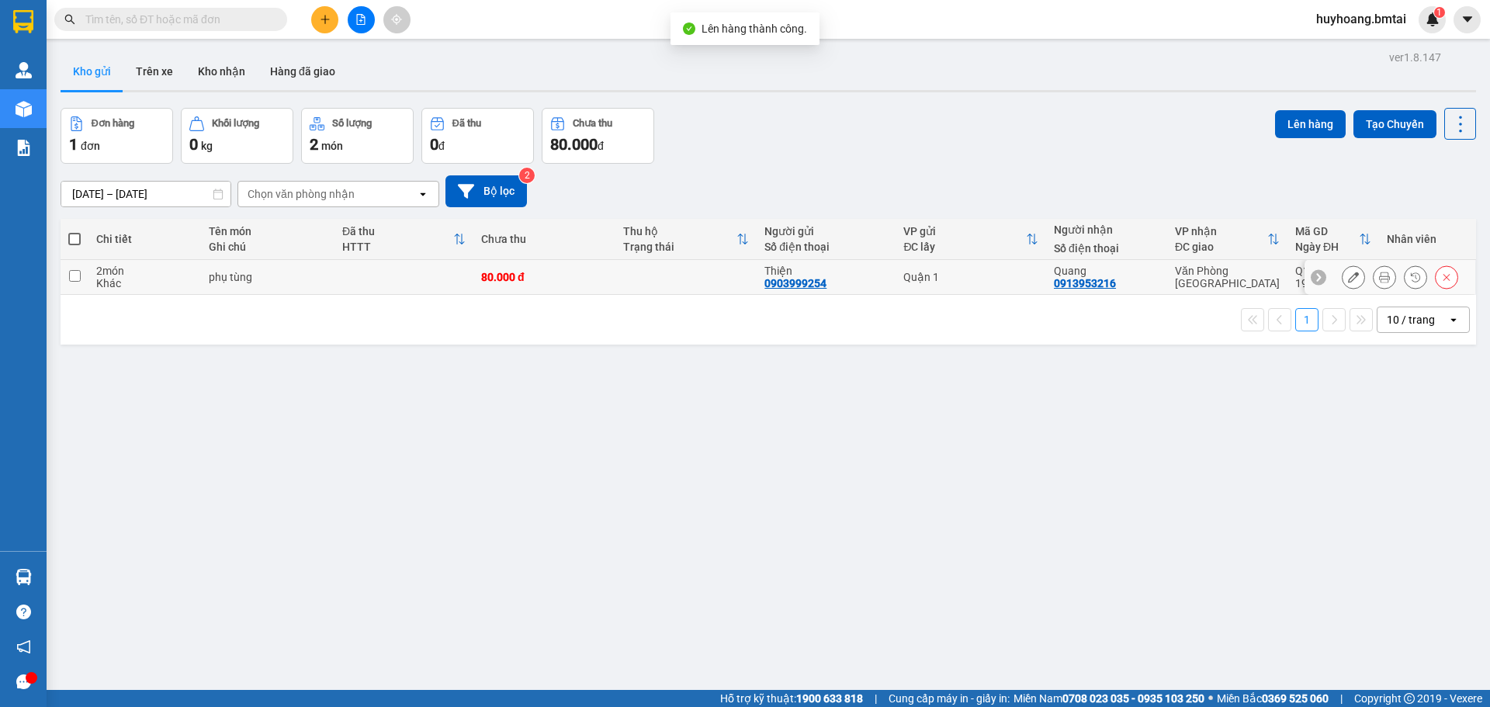
click at [756, 292] on td "Thiện 0903999254" at bounding box center [825, 277] width 139 height 35
checkbox input "true"
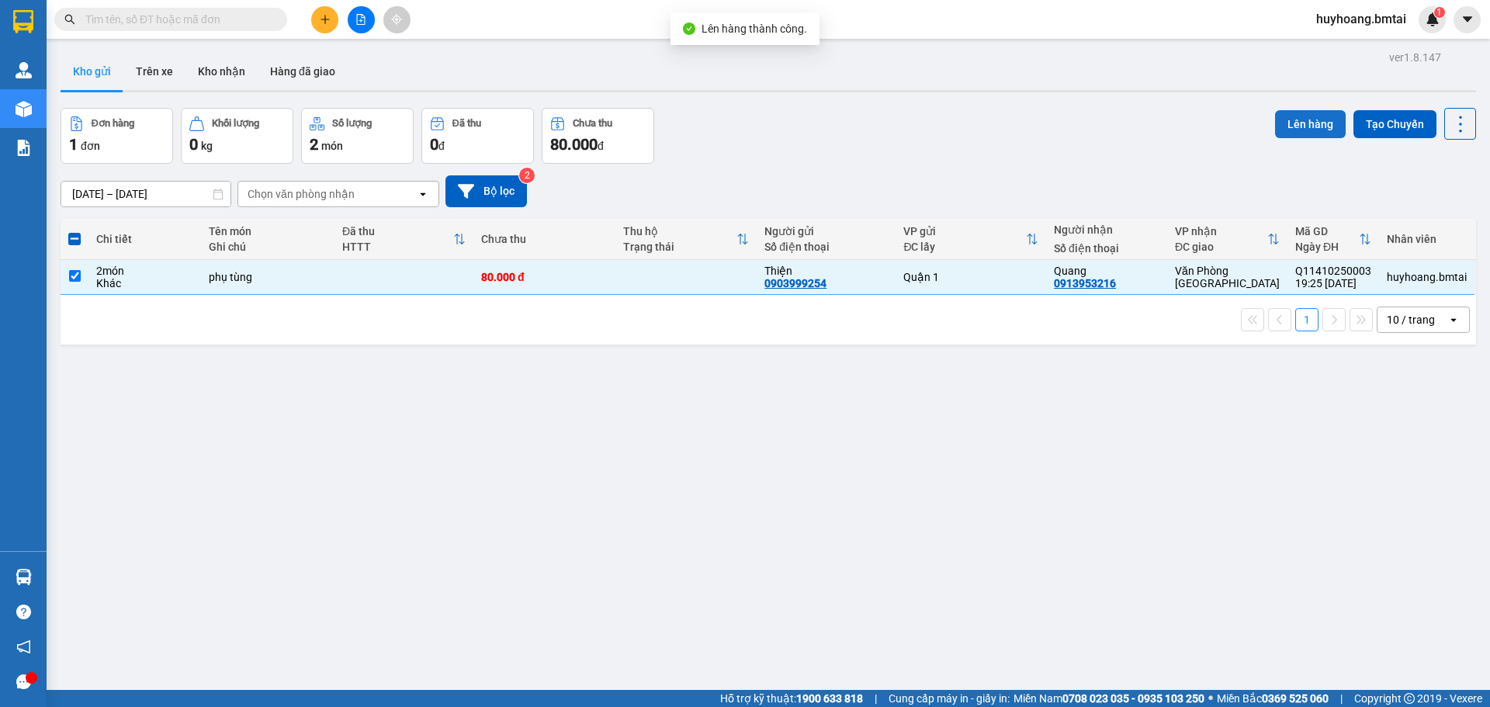
click at [1320, 124] on button "Lên hàng" at bounding box center [1310, 124] width 71 height 28
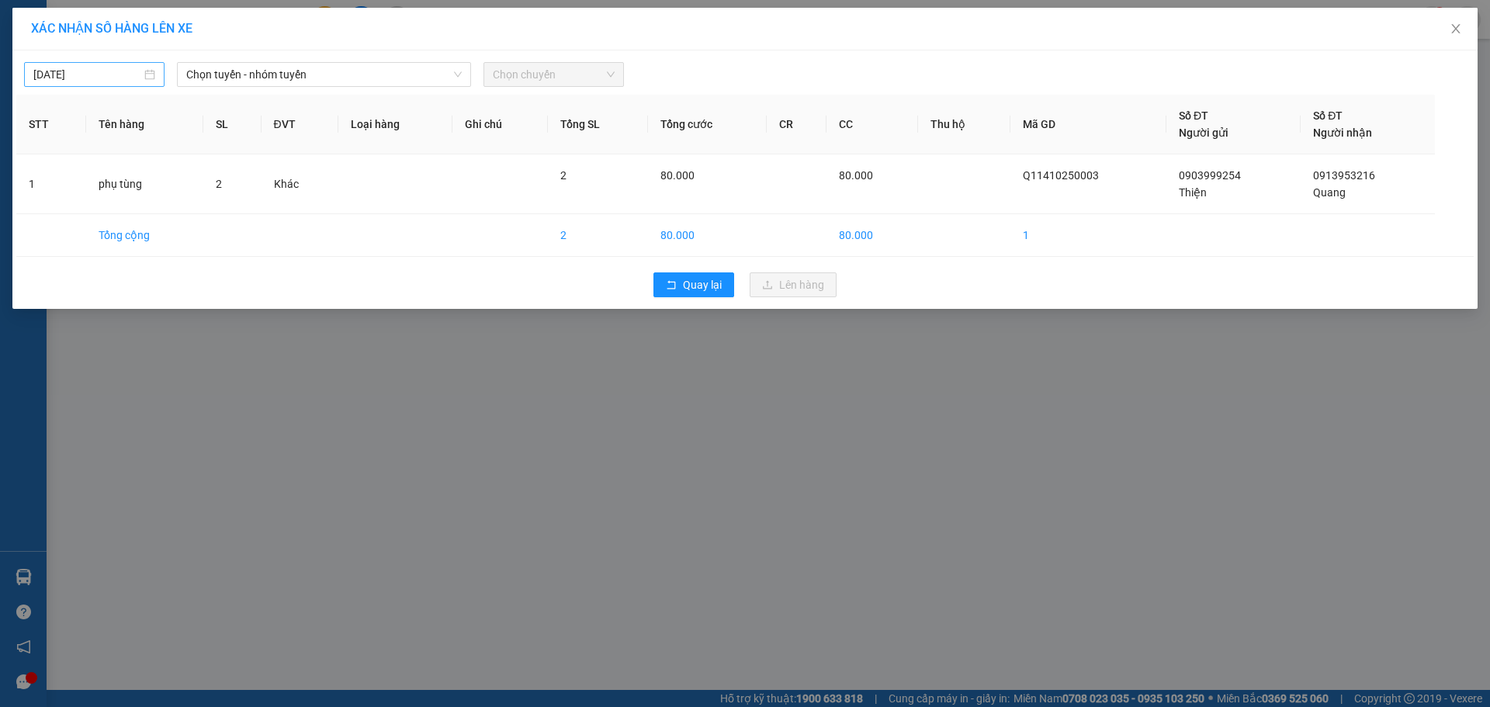
click at [119, 78] on input "15/10/2025" at bounding box center [87, 74] width 108 height 17
click at [105, 208] on div "14" at bounding box center [103, 211] width 19 height 19
type input "14/10/2025"
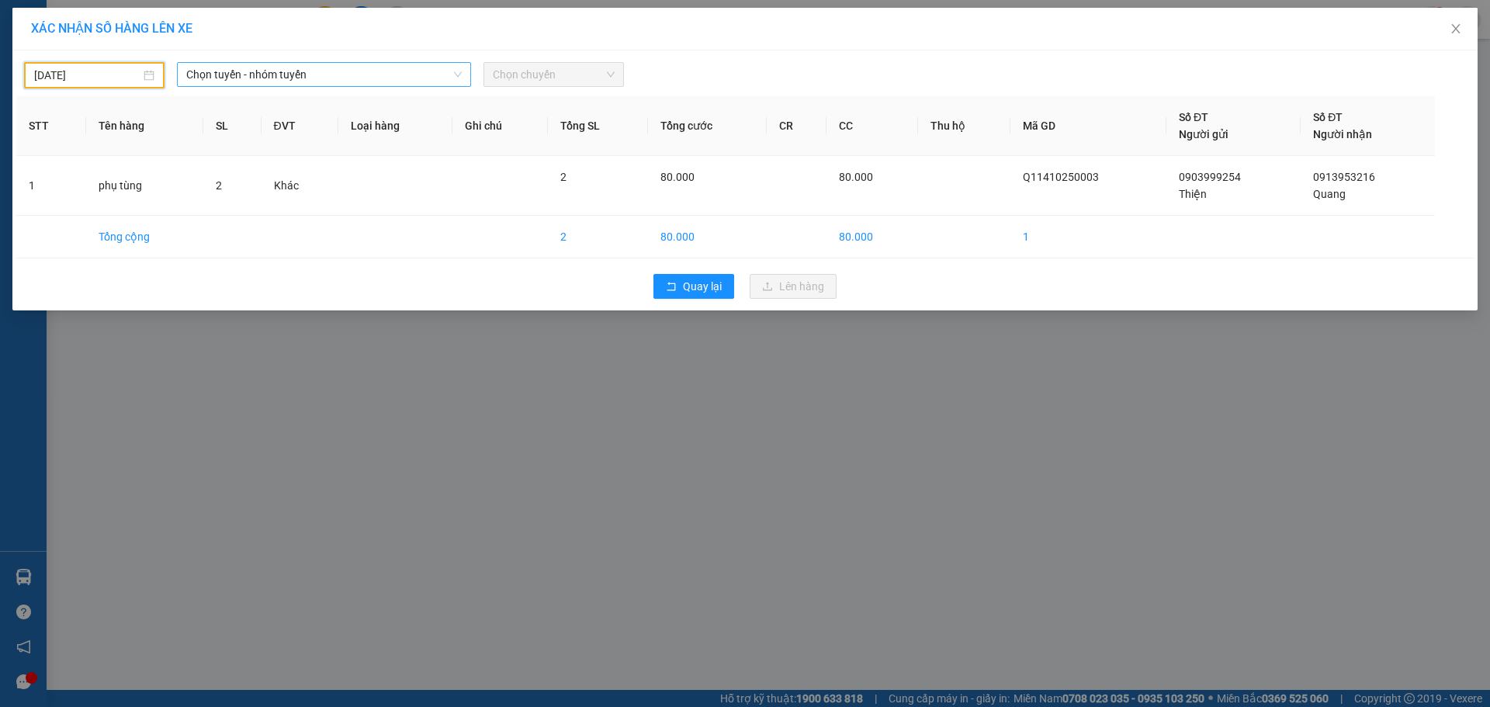
click at [317, 81] on span "Chọn tuyến - nhóm tuyến" at bounding box center [323, 74] width 275 height 23
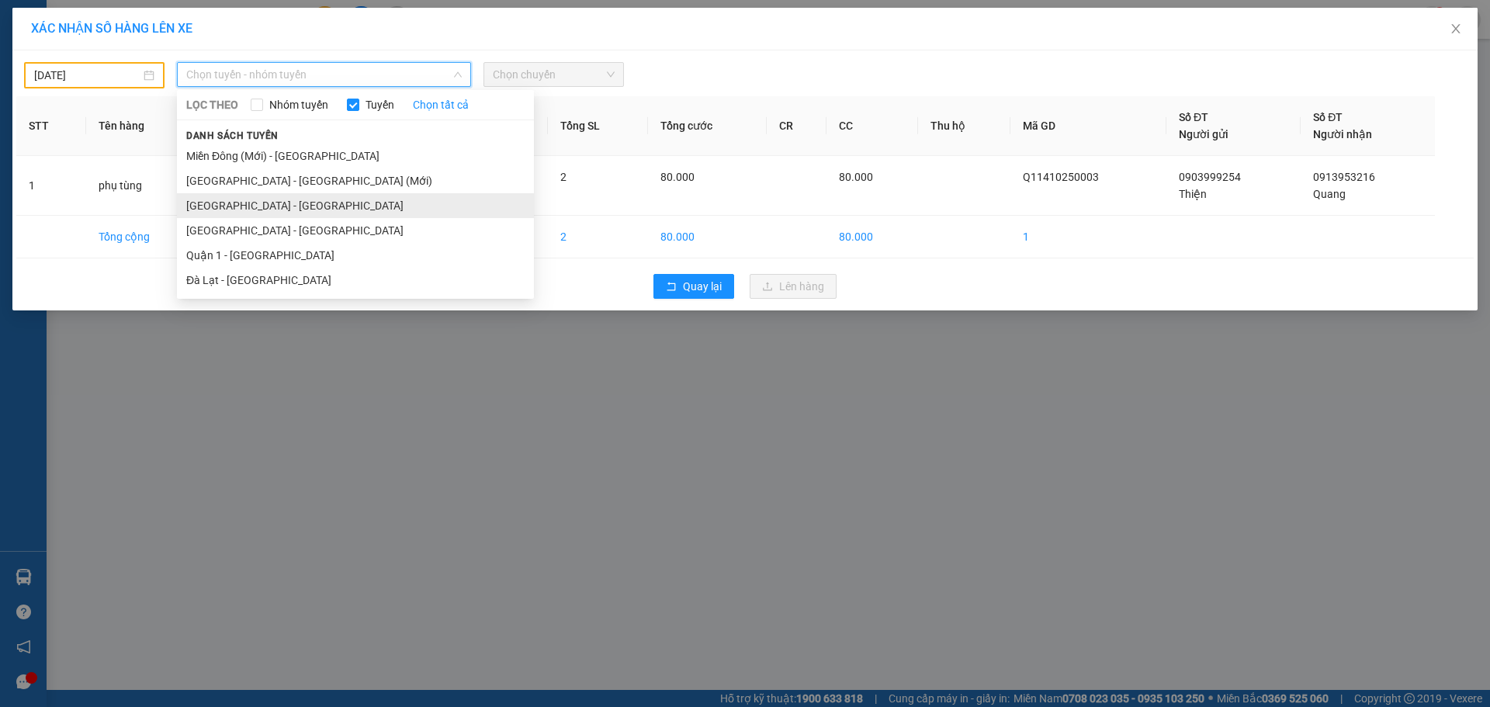
drag, startPoint x: 325, startPoint y: 188, endPoint x: 327, endPoint y: 200, distance: 12.5
click at [327, 200] on ul "Miền Đông (Mới) - Nha Trang Nha Trang - Miền Đông (Mới) Sài Gòn - Đà Lạt Nha Tr…" at bounding box center [355, 218] width 357 height 149
click at [327, 200] on li "Sài Gòn - Đà Lạt" at bounding box center [355, 205] width 357 height 25
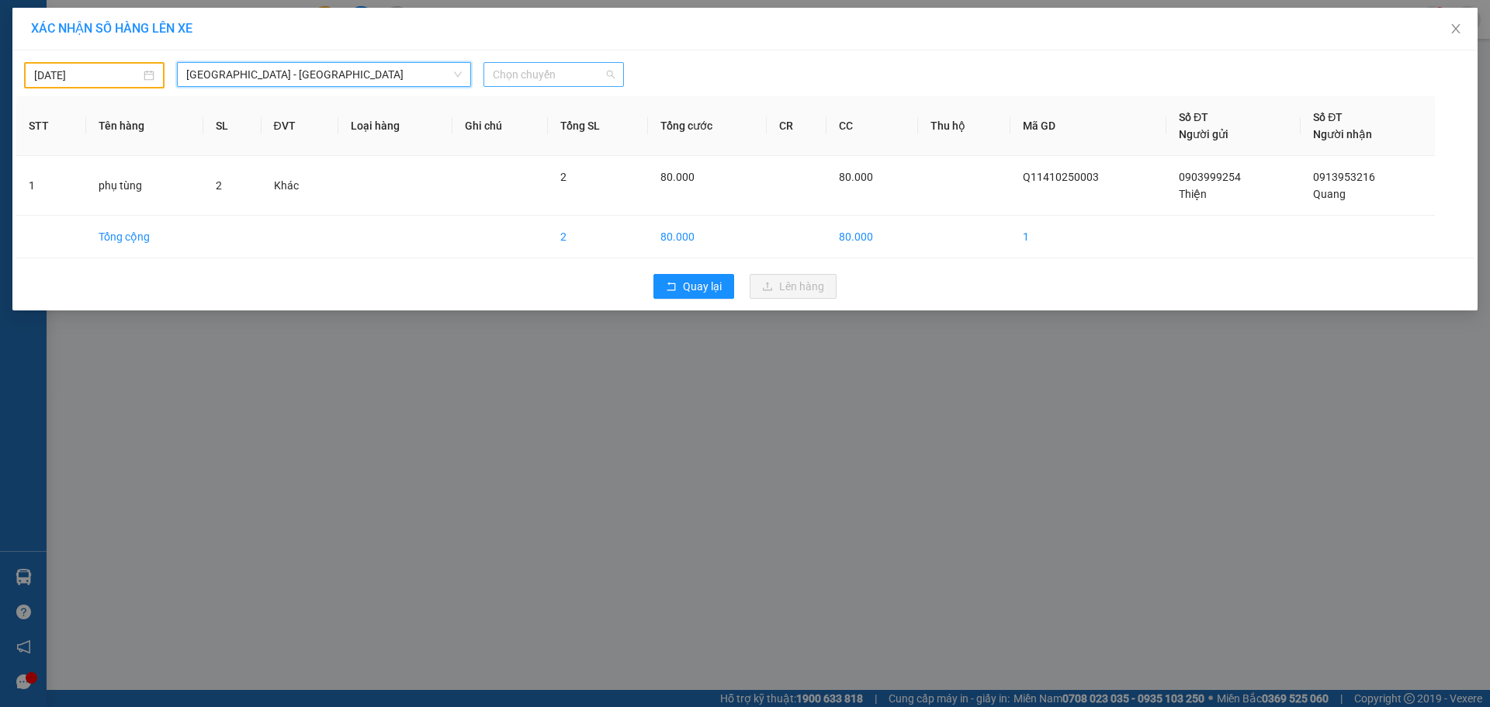
click at [542, 84] on span "Chọn chuyến" at bounding box center [554, 74] width 122 height 23
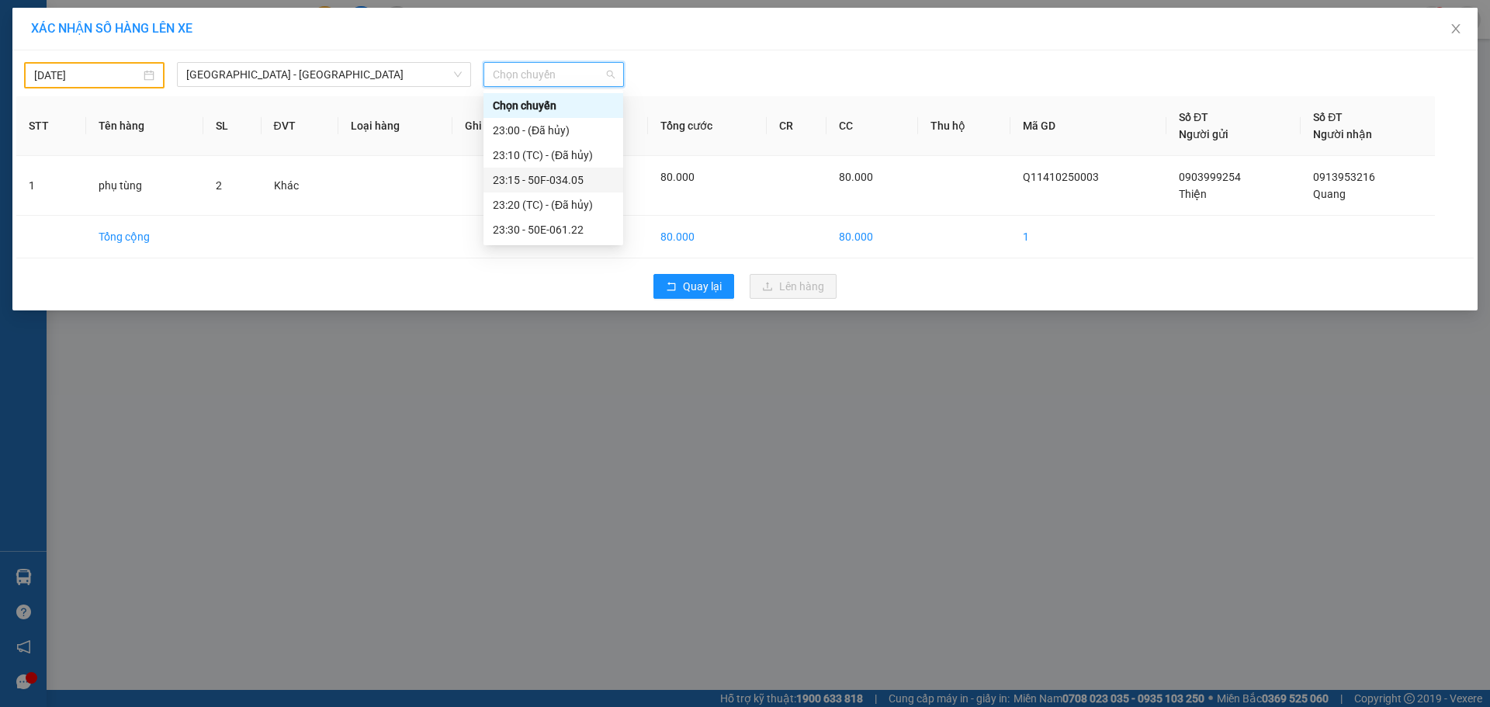
click at [583, 175] on div "23:15 - 50F-034.05" at bounding box center [553, 179] width 121 height 17
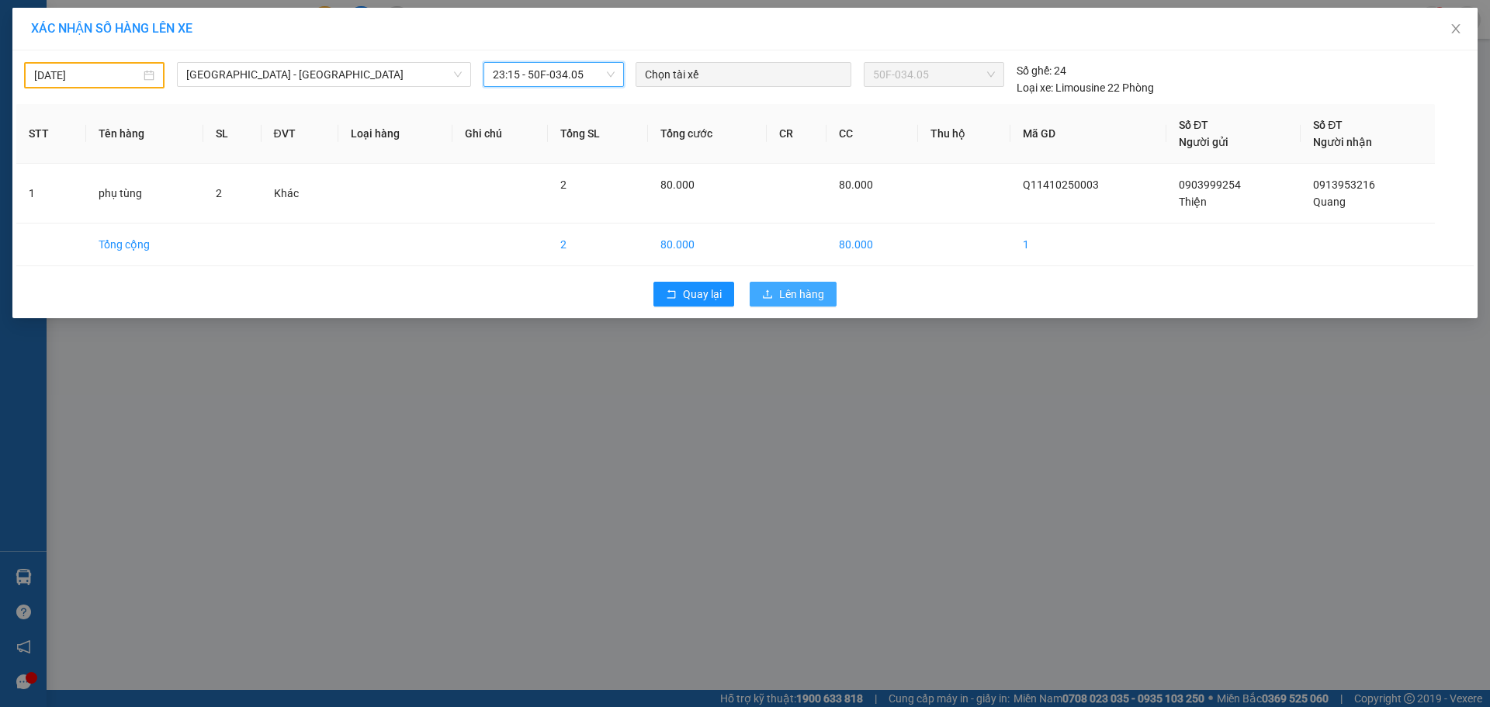
click at [789, 302] on span "Lên hàng" at bounding box center [801, 294] width 45 height 17
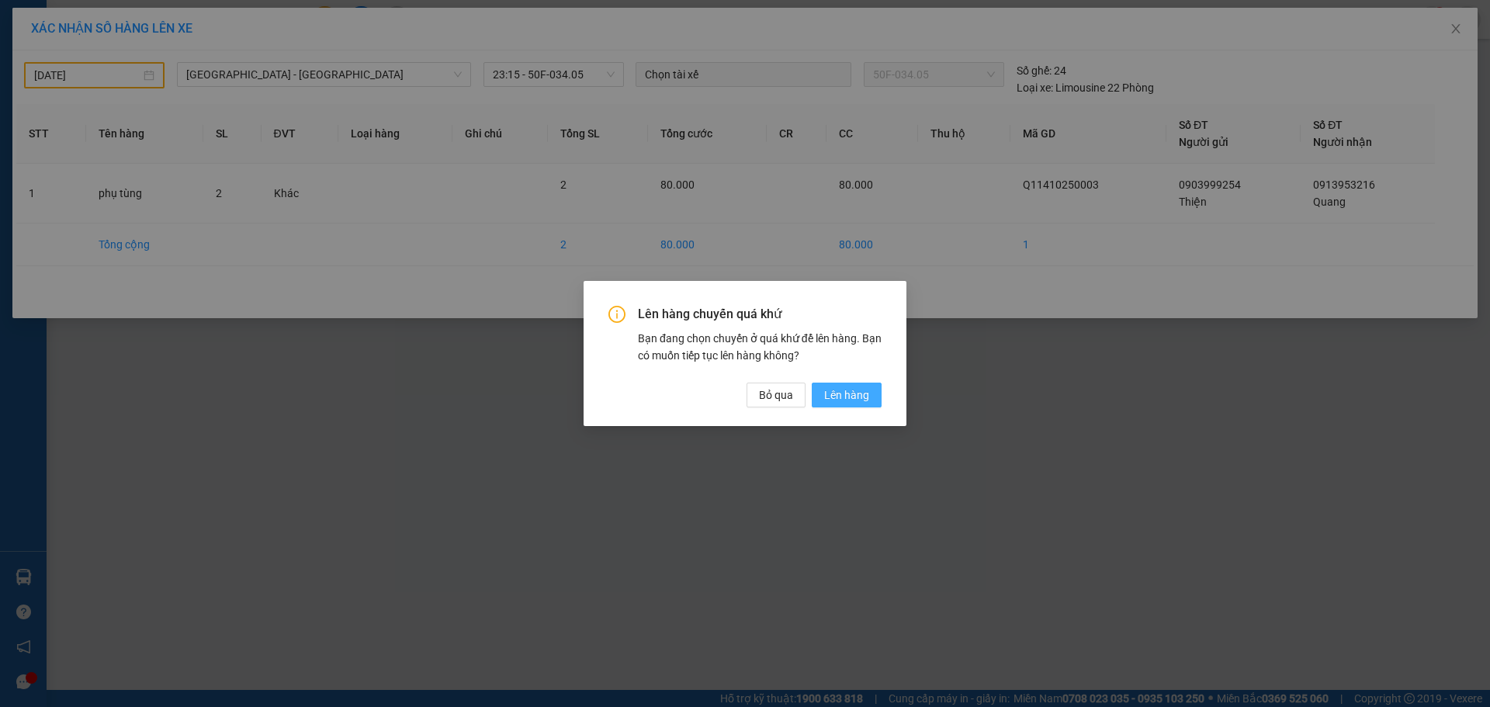
click at [869, 385] on button "Lên hàng" at bounding box center [847, 395] width 70 height 25
